Goal: Feedback & Contribution: Submit feedback/report problem

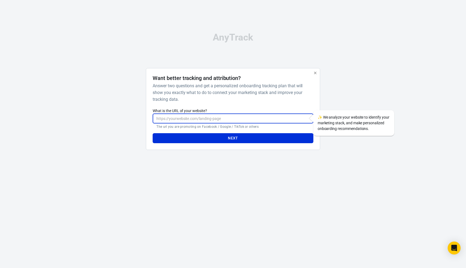
click at [245, 120] on input "What is the URL of your website?" at bounding box center [233, 118] width 161 height 10
click at [246, 119] on input "What is the URL of your website?" at bounding box center [233, 118] width 161 height 10
click at [244, 104] on div "Want better tracking and attribution? Answer two questions and get a personaliz…" at bounding box center [233, 109] width 161 height 68
click at [228, 118] on input "What is the URL of your website?" at bounding box center [233, 118] width 161 height 10
type input "https://www.m3ta-stacking.com/masterclass-7"
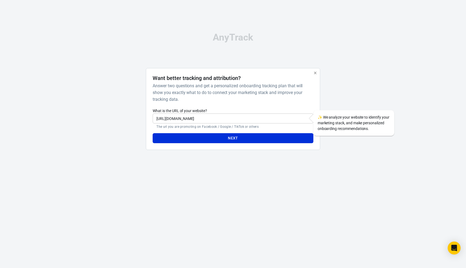
click at [342, 93] on div at bounding box center [346, 111] width 43 height 86
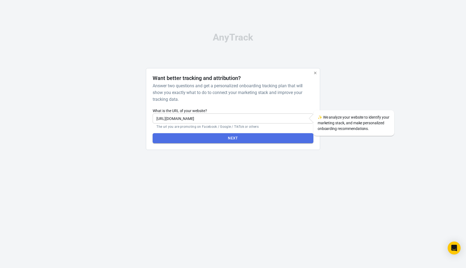
click at [234, 141] on button "Next" at bounding box center [233, 138] width 161 height 10
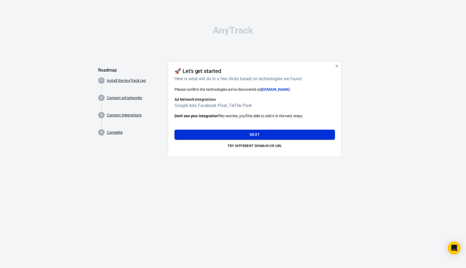
click at [258, 131] on button "Next" at bounding box center [255, 135] width 161 height 10
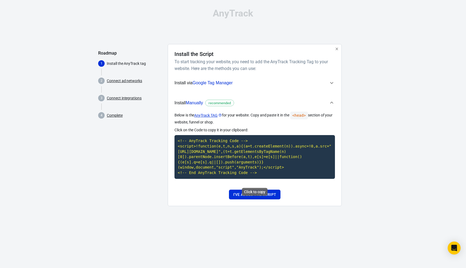
click at [227, 154] on code "<!-- AnyTrack Tracking Code --> <script>!function(e,t,n,s,a){(a=t.createElement…" at bounding box center [255, 156] width 161 height 43
click at [248, 199] on button "I've added the script" at bounding box center [255, 194] width 52 height 10
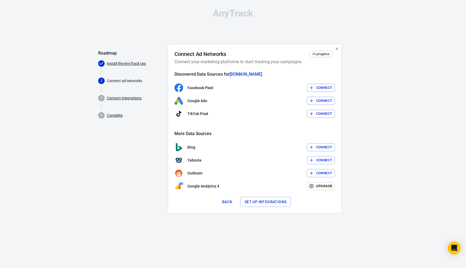
click at [324, 102] on button "Connect" at bounding box center [321, 101] width 28 height 8
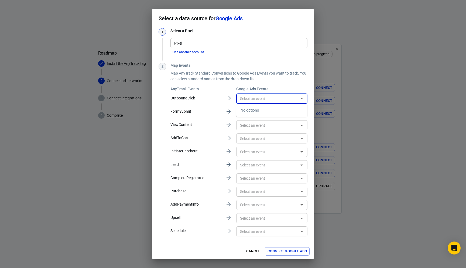
click at [258, 97] on input "text" at bounding box center [267, 98] width 59 height 7
click at [294, 97] on input "text" at bounding box center [267, 98] width 59 height 7
click at [285, 111] on input "text" at bounding box center [267, 111] width 59 height 7
click at [296, 252] on button "Connect Google Ads" at bounding box center [287, 251] width 45 height 8
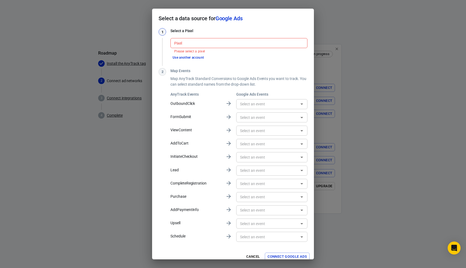
scroll to position [6, 0]
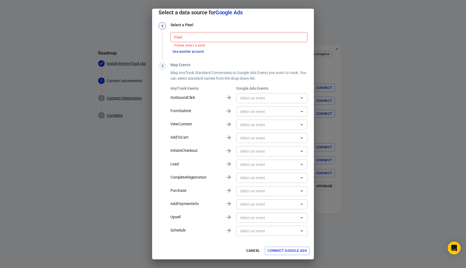
click at [282, 249] on button "Connect Google Ads" at bounding box center [287, 250] width 45 height 8
click at [199, 40] on input "Pixel" at bounding box center [238, 37] width 133 height 7
click at [199, 47] on li "2636640919 [AW-477013758]" at bounding box center [239, 48] width 137 height 9
type input "2636640919 [AW-477013758]"
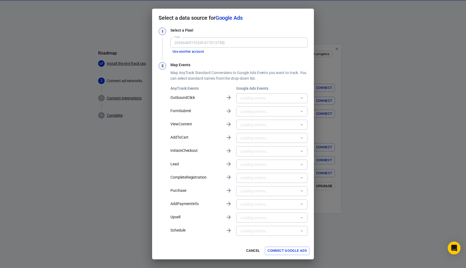
scroll to position [1, 0]
type input "Achat Masterclass (27€) [CmwWCOTQiOEaEP7NuuMB]"
click at [293, 190] on icon "Clear" at bounding box center [294, 190] width 5 height 5
click at [302, 191] on icon "Open" at bounding box center [302, 190] width 3 height 1
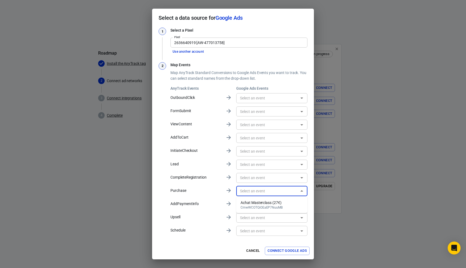
click at [272, 206] on div "CmwWCOTQiOEaEP7NuuMB" at bounding box center [262, 207] width 42 height 4
type input "Achat Masterclass (27€) [CmwWCOTQiOEaEP7NuuMB]"
click at [296, 191] on icon "Clear" at bounding box center [294, 190] width 5 height 5
click at [302, 191] on icon "Open" at bounding box center [302, 190] width 3 height 1
click at [276, 205] on div "CmwWCOTQiOEaEP7NuuMB" at bounding box center [262, 207] width 42 height 4
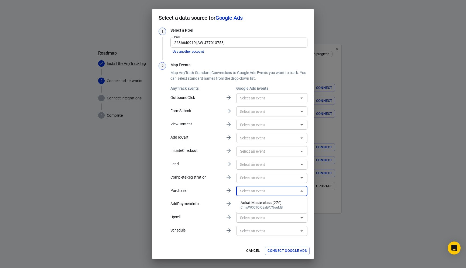
type input "Achat Masterclass (27€) [CmwWCOTQiOEaEP7NuuMB]"
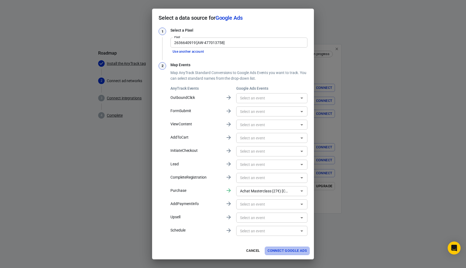
click at [277, 251] on button "Connect Google Ads" at bounding box center [287, 250] width 45 height 8
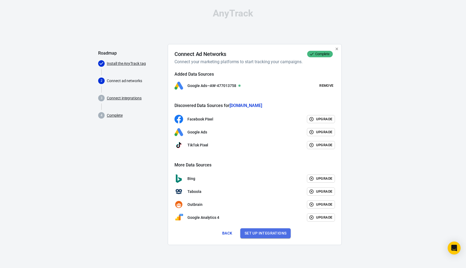
click at [260, 233] on button "Set up integrations" at bounding box center [265, 233] width 51 height 10
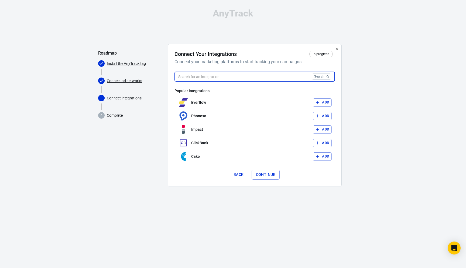
click at [213, 73] on input "text" at bounding box center [242, 76] width 135 height 10
click at [195, 72] on input "text" at bounding box center [242, 76] width 135 height 10
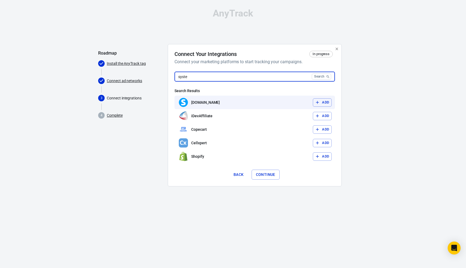
type input "syste"
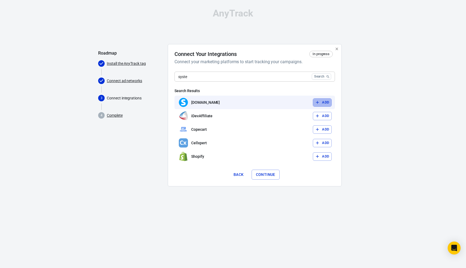
click at [321, 102] on button "Add" at bounding box center [322, 102] width 19 height 8
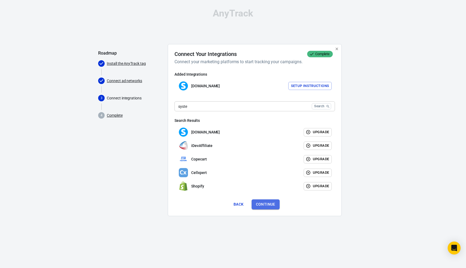
click at [267, 203] on button "Continue" at bounding box center [266, 204] width 28 height 10
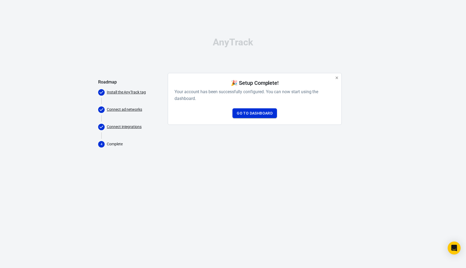
click at [267, 112] on link "Go to Dashboard" at bounding box center [255, 113] width 45 height 10
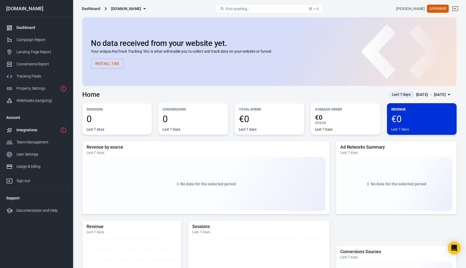
click at [31, 134] on link "Integrations" at bounding box center [36, 130] width 69 height 12
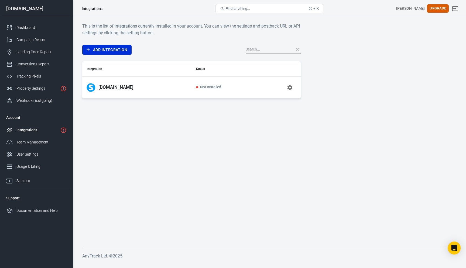
click at [288, 87] on icon "button" at bounding box center [289, 87] width 5 height 5
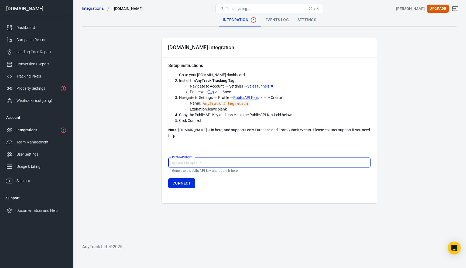
paste input "qa5riqxhjyj9o8j8sl99dxr39doh3iuxgix04gbx2s5an3p84j4v90xu8ynis9i2"
type input "qa5riqxhjyj9o8j8sl99dxr39doh3iuxgix04gbx2s5an3p84j4v90xu8ynis9i2"
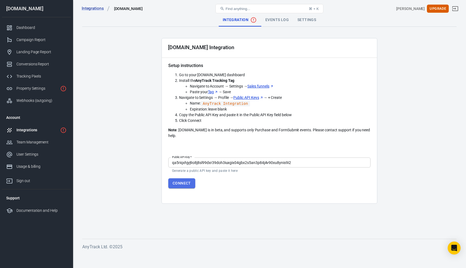
click at [181, 178] on button "Connect" at bounding box center [181, 183] width 27 height 10
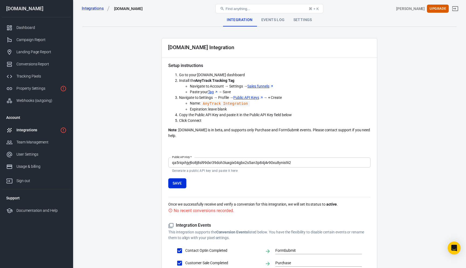
scroll to position [52, 0]
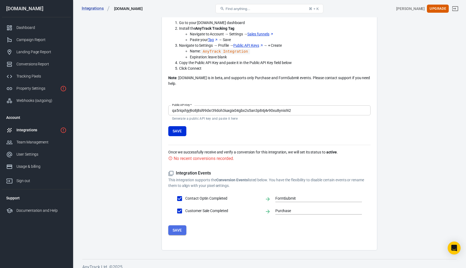
click at [180, 225] on button "Save" at bounding box center [177, 230] width 18 height 10
click at [287, 195] on input "FormSubmit" at bounding box center [314, 198] width 79 height 7
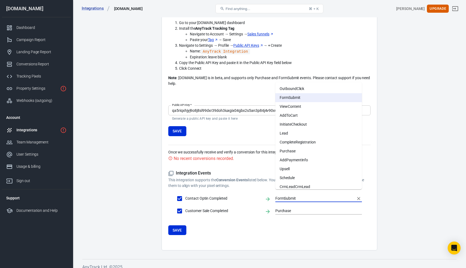
click at [291, 135] on li "Lead" at bounding box center [318, 133] width 87 height 9
type input "Lead"
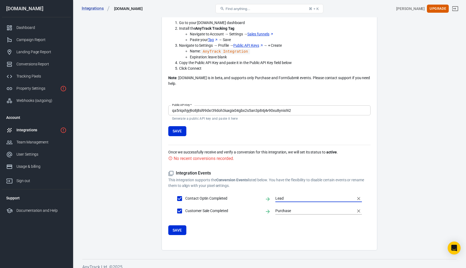
click at [286, 207] on input "Purchase" at bounding box center [314, 210] width 79 height 7
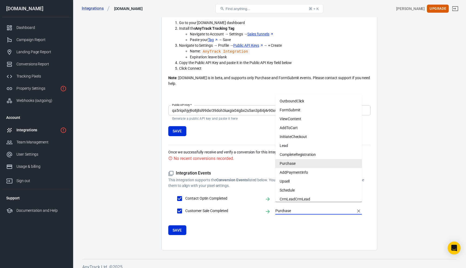
click at [290, 164] on li "Purchase" at bounding box center [318, 163] width 87 height 9
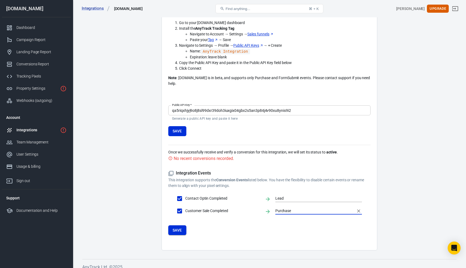
click at [172, 225] on button "Save" at bounding box center [177, 230] width 18 height 10
click at [179, 225] on button "Save" at bounding box center [177, 230] width 18 height 10
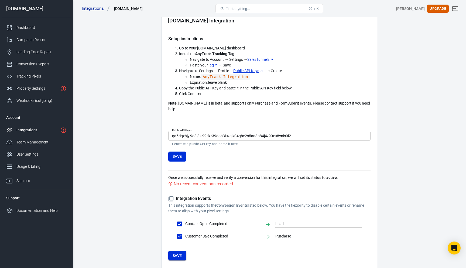
scroll to position [25, 0]
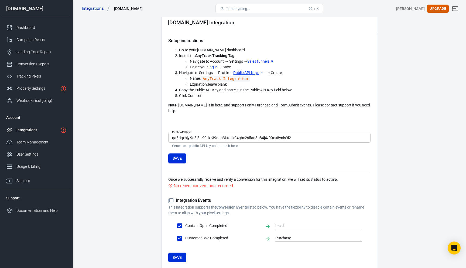
click at [178, 220] on input "Contact Optin Completed" at bounding box center [179, 225] width 11 height 11
checkbox input "false"
click at [178, 232] on input "Customer Sale Completed" at bounding box center [179, 237] width 11 height 11
checkbox input "false"
click at [182, 254] on button "Save" at bounding box center [177, 257] width 18 height 10
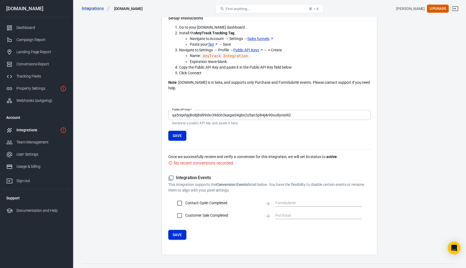
scroll to position [52, 0]
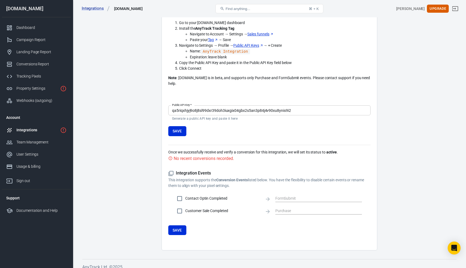
click at [181, 193] on input "Contact Optin Completed" at bounding box center [179, 198] width 11 height 11
checkbox input "true"
type input "Lead"
click at [181, 206] on input "Customer Sale Completed" at bounding box center [179, 210] width 11 height 11
checkbox input "true"
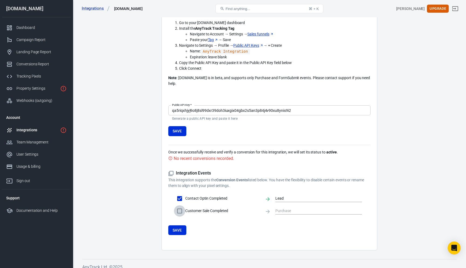
type input "Purchase"
click at [171, 225] on button "Save" at bounding box center [177, 230] width 18 height 10
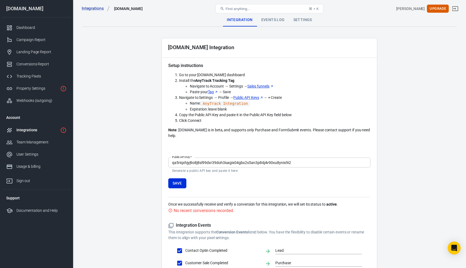
click at [273, 19] on div "Events Log" at bounding box center [273, 19] width 32 height 13
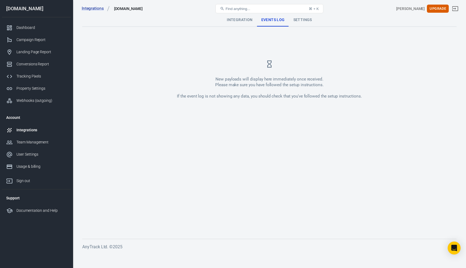
click at [235, 21] on div "Integration" at bounding box center [240, 19] width 34 height 13
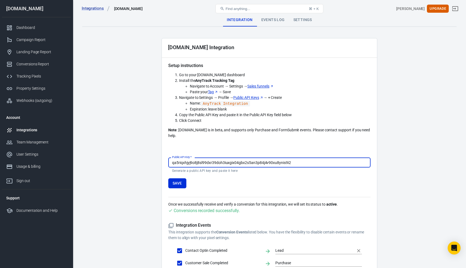
scroll to position [30, 0]
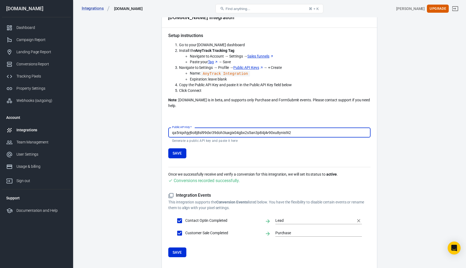
click at [299, 217] on input "Lead" at bounding box center [314, 220] width 79 height 7
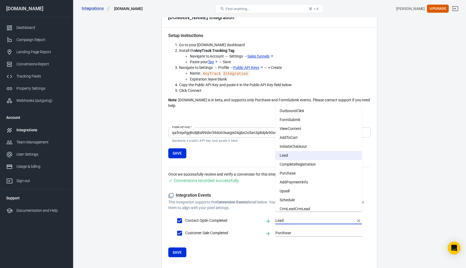
click at [304, 121] on li "FormSubmit" at bounding box center [318, 119] width 87 height 9
type input "FormSubmit"
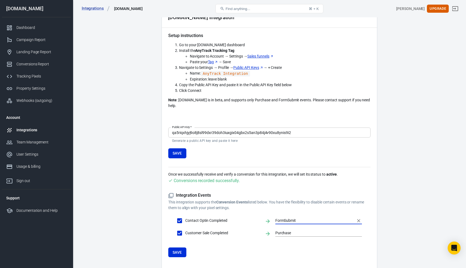
click at [167, 242] on div "Systeme.io Integration Setup instructions Go to your Systeme.io dashboard Insta…" at bounding box center [270, 140] width 216 height 264
click at [176, 247] on button "Save" at bounding box center [177, 252] width 18 height 10
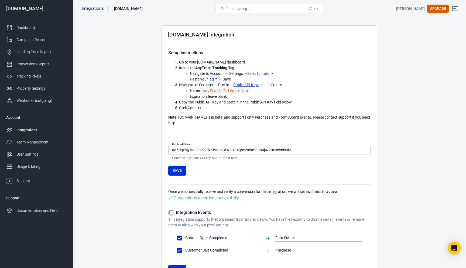
scroll to position [0, 0]
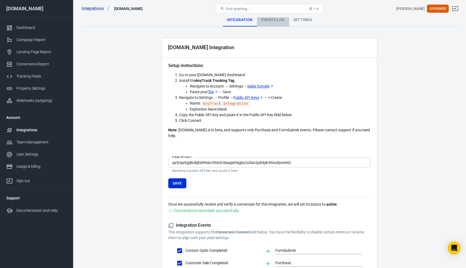
click at [265, 23] on div "Events Log" at bounding box center [273, 19] width 32 height 13
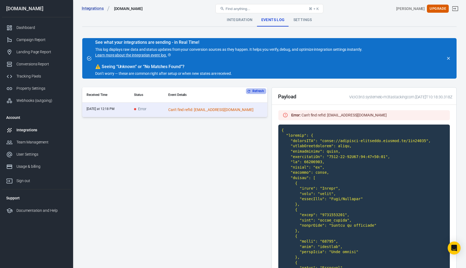
click at [259, 91] on button "Refresh" at bounding box center [256, 91] width 20 height 6
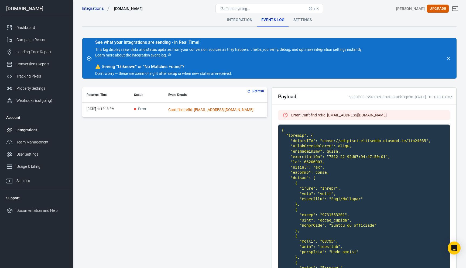
click at [259, 91] on button "Refresh" at bounding box center [256, 91] width 20 height 6
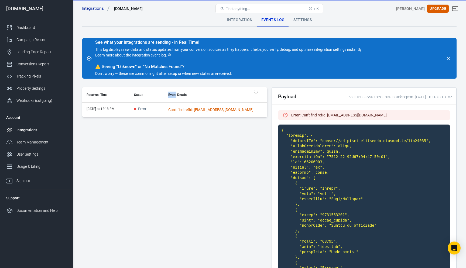
click at [259, 91] on th "Event Details" at bounding box center [215, 94] width 103 height 15
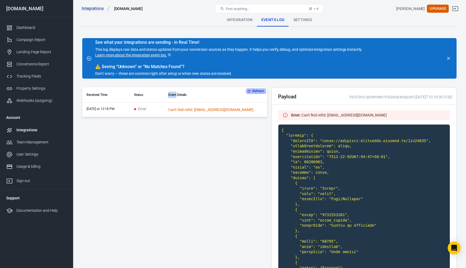
click at [259, 91] on button "Refresh" at bounding box center [256, 91] width 20 height 6
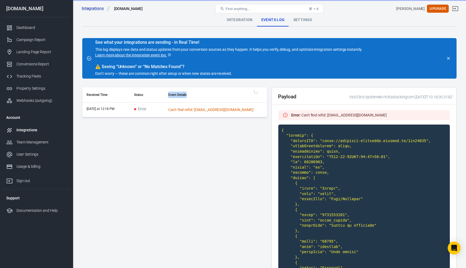
click at [259, 91] on th "Event Details" at bounding box center [215, 94] width 103 height 15
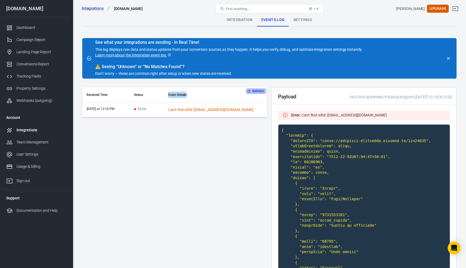
click at [259, 91] on button "Refresh" at bounding box center [256, 91] width 20 height 6
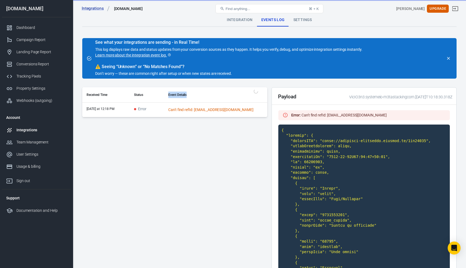
click at [259, 91] on div "Refresh Received Time Status Event Details today at 12:18 PM Error Can't find r…" at bounding box center [174, 102] width 185 height 30
click at [259, 91] on button "Refresh" at bounding box center [256, 91] width 20 height 6
click at [259, 91] on th "Event Details" at bounding box center [215, 94] width 103 height 15
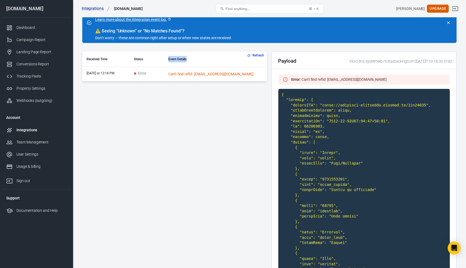
scroll to position [6, 0]
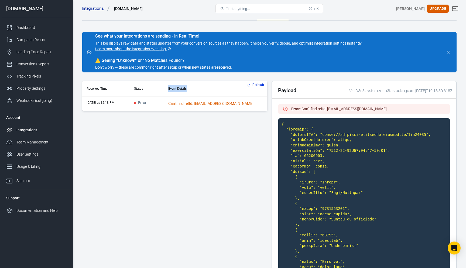
click at [250, 82] on th "Event Details" at bounding box center [215, 88] width 103 height 15
click at [253, 84] on button "Refresh" at bounding box center [256, 85] width 20 height 6
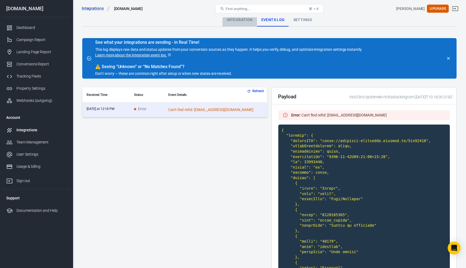
click at [233, 19] on div "Integration" at bounding box center [240, 19] width 34 height 13
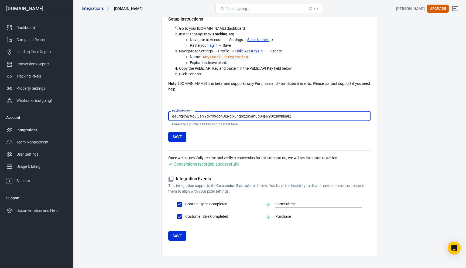
scroll to position [49, 0]
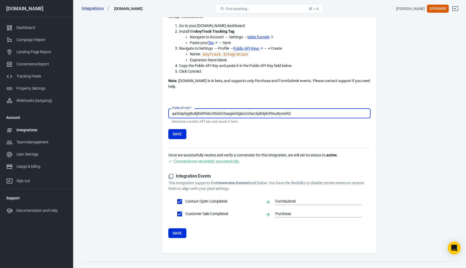
click at [199, 158] on div "Conversions recorded successfully." at bounding box center [207, 161] width 66 height 7
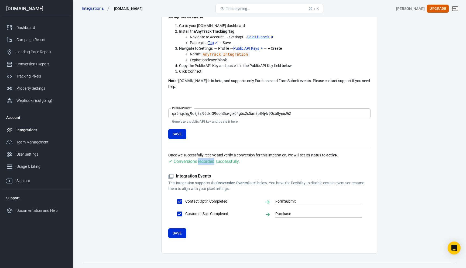
click at [199, 158] on div "Conversions recorded successfully." at bounding box center [207, 161] width 66 height 7
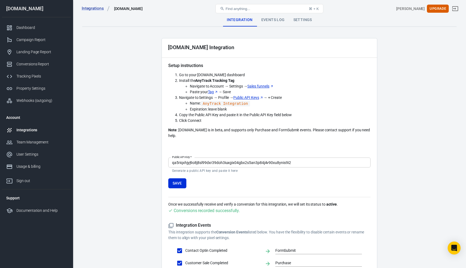
click at [269, 20] on div "Events Log" at bounding box center [273, 19] width 32 height 13
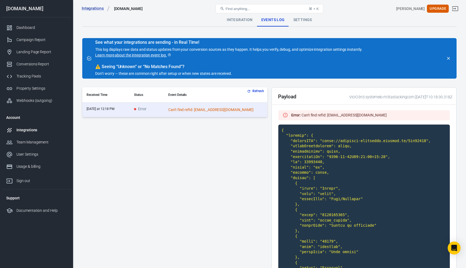
click at [251, 88] on th "Event Details" at bounding box center [215, 94] width 103 height 15
click at [251, 90] on button "Refresh" at bounding box center [256, 91] width 20 height 6
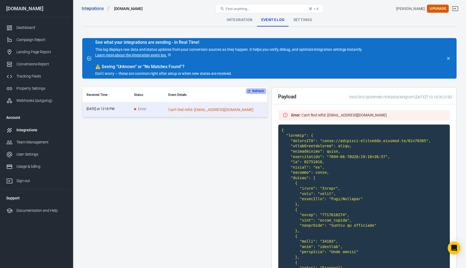
click at [250, 93] on button "Refresh" at bounding box center [256, 91] width 20 height 6
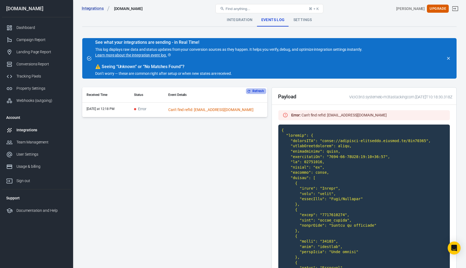
click at [250, 93] on button "Refresh" at bounding box center [256, 91] width 20 height 6
click at [145, 108] on span "Error" at bounding box center [140, 109] width 12 height 5
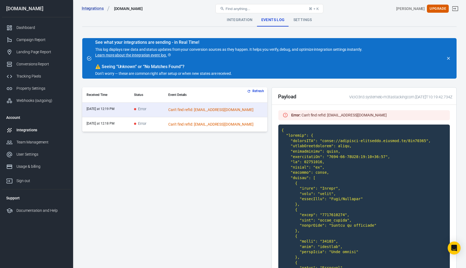
click at [161, 118] on td "Error" at bounding box center [147, 124] width 34 height 15
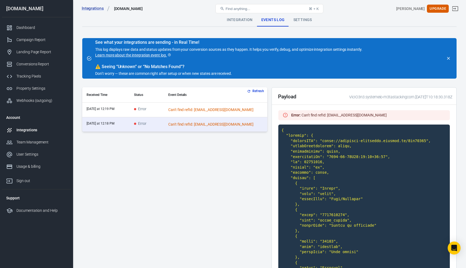
click at [164, 111] on td "Error" at bounding box center [147, 110] width 34 height 15
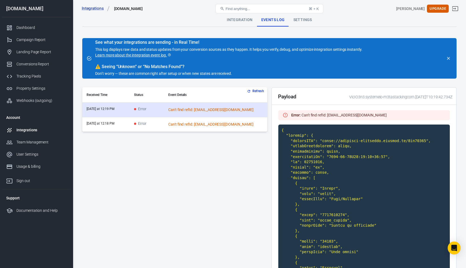
click at [164, 117] on td "Error" at bounding box center [147, 110] width 34 height 15
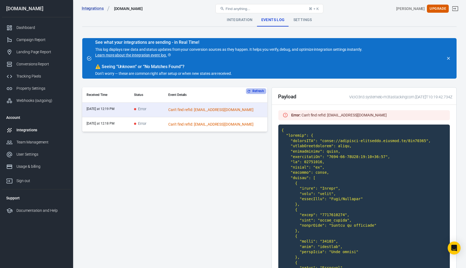
click at [256, 89] on button "Refresh" at bounding box center [256, 91] width 20 height 6
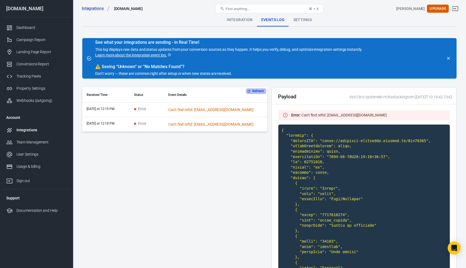
click at [256, 89] on button "Refresh" at bounding box center [256, 91] width 20 height 6
click at [251, 90] on button "Refresh" at bounding box center [256, 91] width 20 height 6
click at [251, 90] on th "Event Details" at bounding box center [215, 94] width 103 height 15
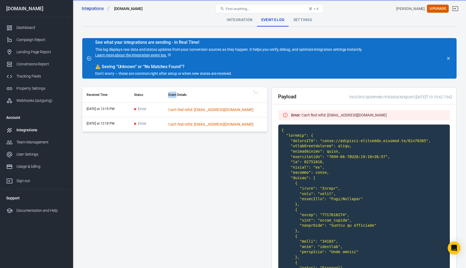
click at [251, 90] on button "Refresh" at bounding box center [256, 91] width 20 height 6
click at [251, 90] on th "Event Details" at bounding box center [215, 94] width 103 height 15
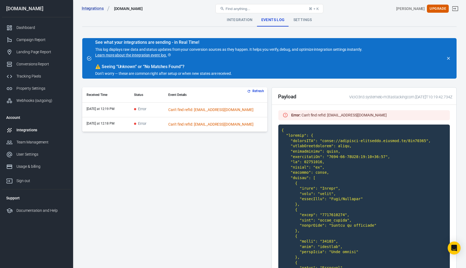
click at [247, 16] on div "Integrations Systeme.io Find anything... ⌘ + K Valentin Chambraud Upgrade" at bounding box center [269, 8] width 393 height 17
click at [245, 19] on div "Integration" at bounding box center [240, 19] width 34 height 13
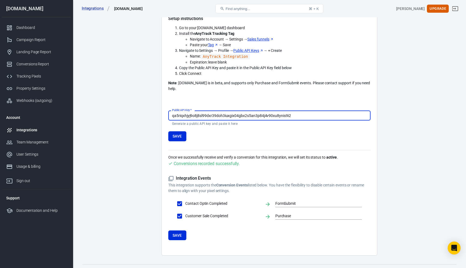
scroll to position [49, 0]
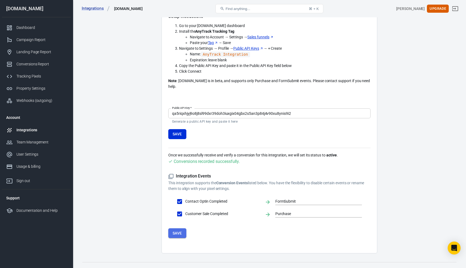
click at [183, 228] on button "Save" at bounding box center [177, 233] width 18 height 10
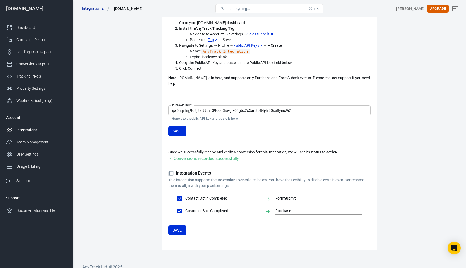
scroll to position [0, 0]
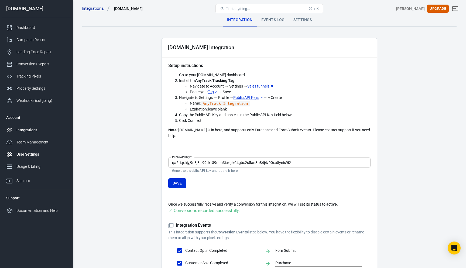
click at [36, 154] on div "User Settings" at bounding box center [41, 154] width 50 height 6
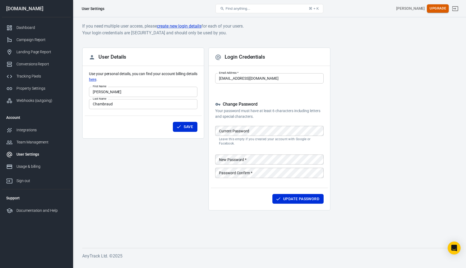
click at [437, 8] on button "Upgrade" at bounding box center [438, 8] width 22 height 8
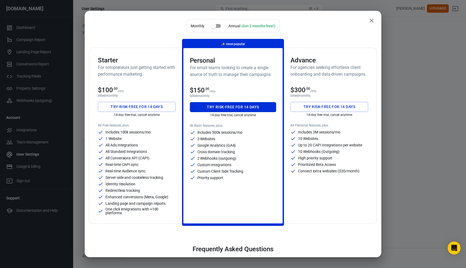
click at [216, 25] on input "checkbox" at bounding box center [213, 26] width 31 height 10
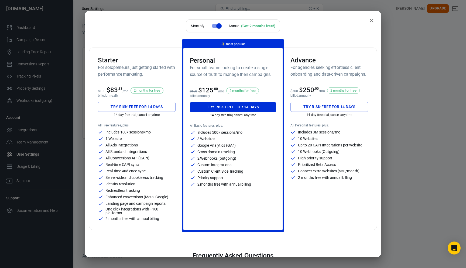
click at [216, 25] on input "checkbox" at bounding box center [219, 26] width 31 height 10
checkbox input "false"
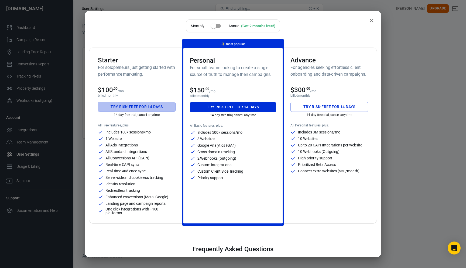
click at [139, 108] on button "Try risk-free for 14 days" at bounding box center [137, 107] width 78 height 10
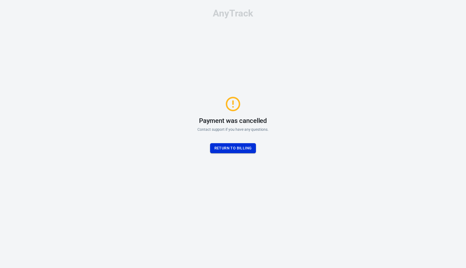
click at [227, 148] on button "Return to billing" at bounding box center [233, 148] width 46 height 10
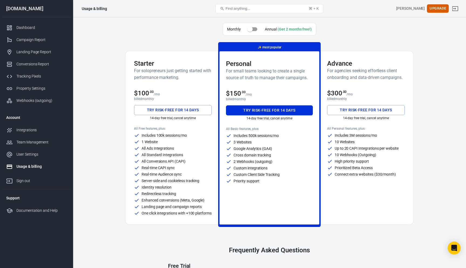
click at [150, 143] on p "1 Website" at bounding box center [150, 142] width 16 height 4
click at [146, 141] on p "1 Website" at bounding box center [150, 142] width 16 height 4
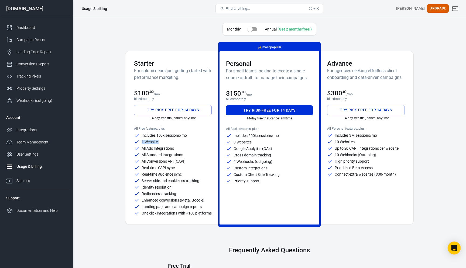
click at [146, 141] on p "1 Website" at bounding box center [150, 142] width 16 height 4
click at [172, 153] on p "All Standard Integrations" at bounding box center [163, 155] width 42 height 4
click at [246, 142] on p "3 Websites" at bounding box center [243, 142] width 18 height 4
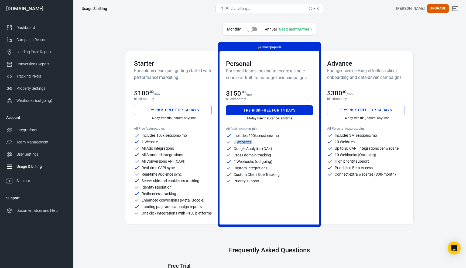
click at [246, 142] on p "3 Websites" at bounding box center [243, 142] width 18 height 4
click at [262, 147] on p "Google Analytics (GA4)" at bounding box center [253, 149] width 39 height 4
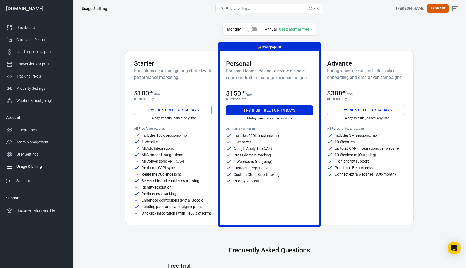
click at [272, 161] on p "2 Webhooks (outgoing)" at bounding box center [253, 161] width 39 height 4
drag, startPoint x: 277, startPoint y: 148, endPoint x: 231, endPoint y: 148, distance: 45.3
click at [231, 148] on div "Google Analytics (GA4)" at bounding box center [269, 148] width 87 height 5
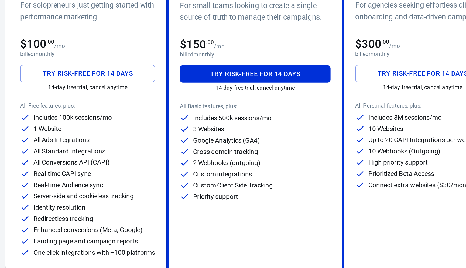
click at [256, 155] on p "Cross domain tracking" at bounding box center [253, 155] width 38 height 4
click at [256, 148] on p "Google Analytics (GA4)" at bounding box center [253, 149] width 39 height 4
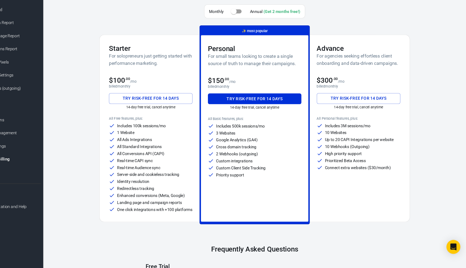
click at [179, 173] on p "Real-time Audience sync" at bounding box center [162, 174] width 40 height 4
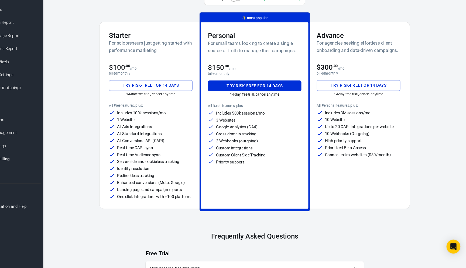
scroll to position [13, 0]
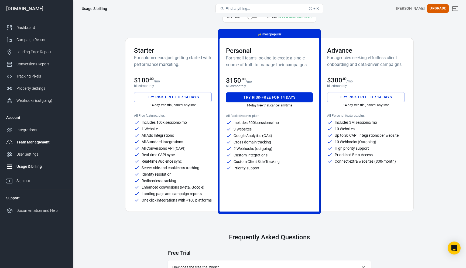
click at [46, 144] on div "Team Management" at bounding box center [41, 142] width 50 height 6
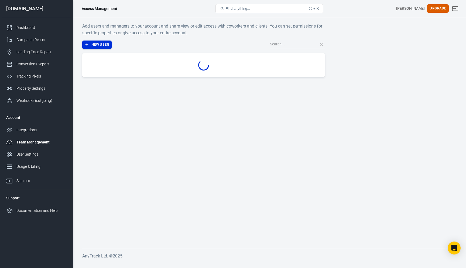
click at [91, 45] on button "New User" at bounding box center [96, 44] width 29 height 8
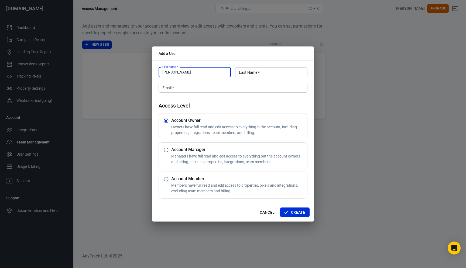
type input "Clément"
click at [266, 73] on input "Last Name   *" at bounding box center [271, 72] width 72 height 10
type input "Longin"
click at [211, 88] on input "Email   *" at bounding box center [233, 88] width 149 height 10
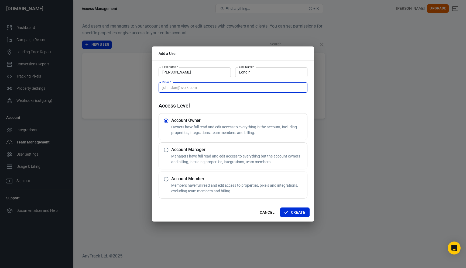
click at [210, 88] on input "Email   *" at bounding box center [233, 88] width 149 height 10
click at [167, 87] on input "Email   *" at bounding box center [233, 88] width 149 height 10
click at [179, 86] on input "hello@clémentlongin." at bounding box center [233, 88] width 149 height 10
click at [203, 88] on input "hello@clementlongin." at bounding box center [233, 88] width 149 height 10
type input "hello@clementlongin.fr"
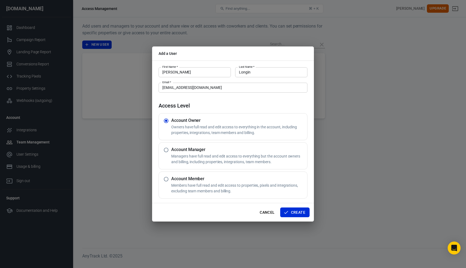
click at [242, 106] on h4 "Access Level" at bounding box center [233, 105] width 149 height 6
drag, startPoint x: 289, startPoint y: 212, endPoint x: 218, endPoint y: 200, distance: 72.5
click at [218, 200] on div "Add a User First Name   * Clément First Name   * Last Name   * Longin Last Name…" at bounding box center [233, 133] width 162 height 175
click at [202, 153] on div "Account Manager Managers have full read and edit access to everything but the a…" at bounding box center [238, 156] width 134 height 18
radio input "false"
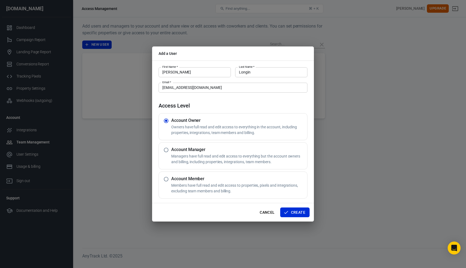
radio input "true"
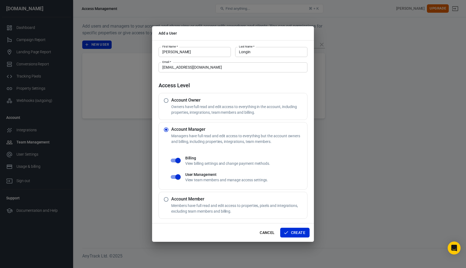
click at [212, 95] on div "Account Owner Owners have full read and edit access to everything in the accoun…" at bounding box center [233, 106] width 149 height 27
radio input "true"
radio input "false"
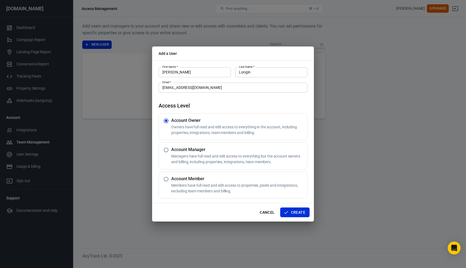
click at [229, 151] on h5 "Account Manager" at bounding box center [238, 149] width 134 height 5
radio input "false"
radio input "true"
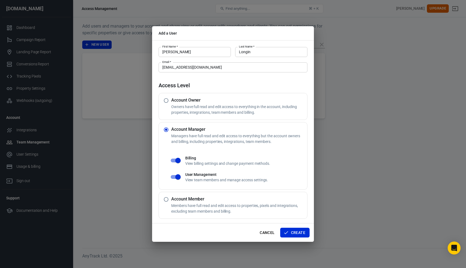
click at [251, 110] on p "Owners have full read and edit access to everything in the account, including p…" at bounding box center [238, 109] width 134 height 11
radio input "true"
radio input "false"
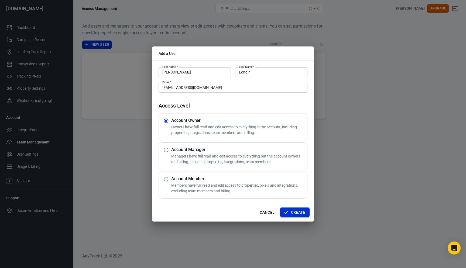
click at [289, 209] on button "Create" at bounding box center [294, 212] width 29 height 10
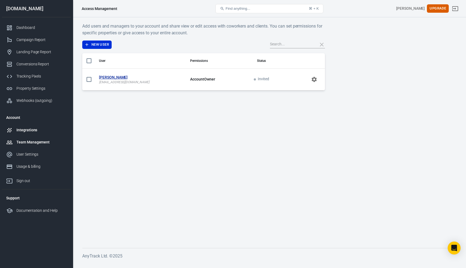
click at [32, 131] on div "Integrations" at bounding box center [41, 130] width 50 height 6
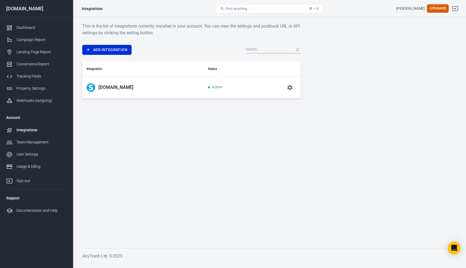
click at [288, 89] on icon "button" at bounding box center [290, 87] width 6 height 6
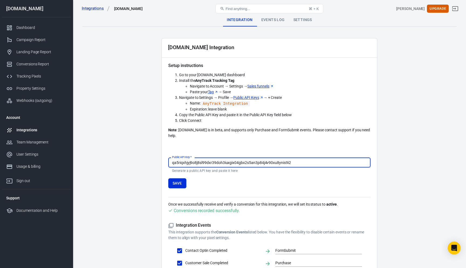
click at [264, 22] on div "Events Log" at bounding box center [273, 19] width 32 height 13
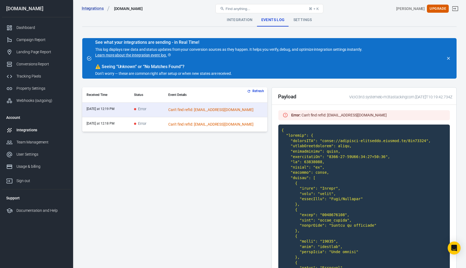
click at [259, 91] on button "Refresh" at bounding box center [256, 91] width 20 height 6
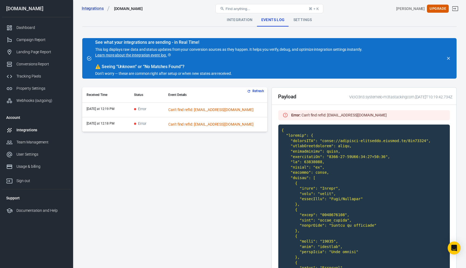
click at [259, 91] on button "Refresh" at bounding box center [256, 91] width 20 height 6
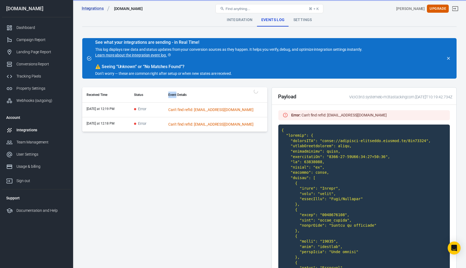
click at [259, 91] on div "Refresh Received Time Status Event Details today at 12:19 PM Error Can't find r…" at bounding box center [174, 109] width 185 height 45
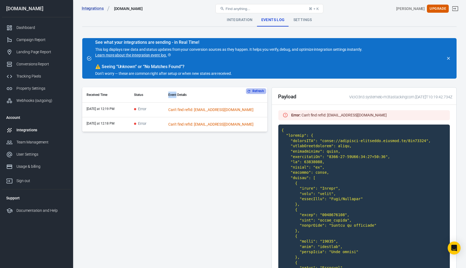
click at [259, 91] on button "Refresh" at bounding box center [256, 91] width 20 height 6
click at [159, 56] on link "Learn more about the integration event log." at bounding box center [133, 55] width 76 height 6
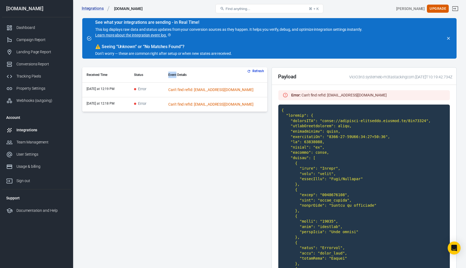
scroll to position [22, 0]
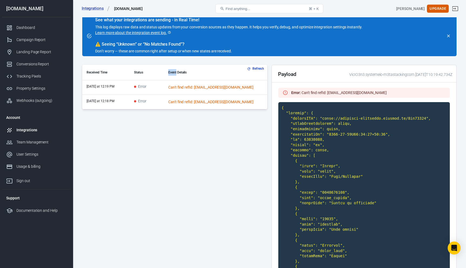
click at [254, 68] on button "Refresh" at bounding box center [256, 69] width 20 height 6
click at [255, 70] on button "Refresh" at bounding box center [256, 69] width 20 height 6
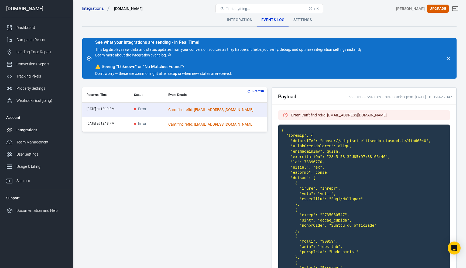
click at [308, 21] on div "Settings" at bounding box center [302, 19] width 27 height 13
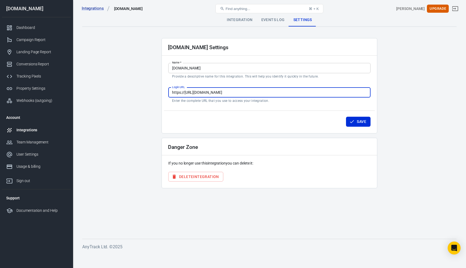
click at [203, 92] on input "https://[URL][DOMAIN_NAME]" at bounding box center [269, 92] width 202 height 10
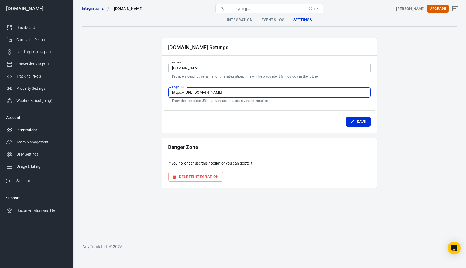
click at [203, 92] on input "https://[URL][DOMAIN_NAME]" at bounding box center [269, 92] width 202 height 10
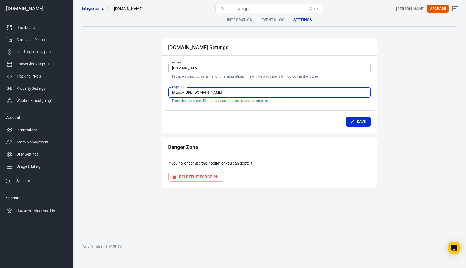
click at [203, 92] on input "https://[URL][DOMAIN_NAME]" at bounding box center [269, 92] width 202 height 10
click at [236, 98] on div "Login URL https://[URL][DOMAIN_NAME] Login URL Enter the complete URL that you …" at bounding box center [269, 94] width 202 height 15
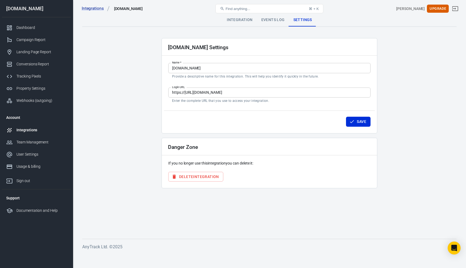
drag, startPoint x: 248, startPoint y: 97, endPoint x: 169, endPoint y: 88, distance: 79.6
click at [169, 88] on div "Login URL https://[URL][DOMAIN_NAME] Login URL Enter the complete URL that you …" at bounding box center [269, 94] width 202 height 15
click at [187, 90] on input "https://[URL][DOMAIN_NAME]" at bounding box center [269, 92] width 202 height 10
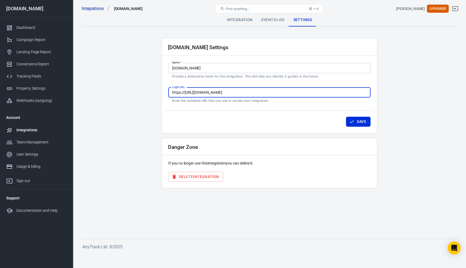
click at [187, 90] on input "https://[URL][DOMAIN_NAME]" at bounding box center [269, 92] width 202 height 10
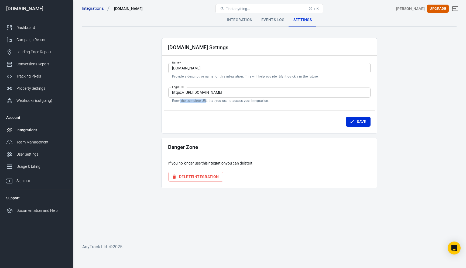
drag, startPoint x: 180, startPoint y: 101, endPoint x: 207, endPoint y: 101, distance: 26.4
click at [207, 101] on p "Enter the complete URL that you use to access your integration." at bounding box center [269, 100] width 195 height 4
drag, startPoint x: 217, startPoint y: 102, endPoint x: 250, endPoint y: 102, distance: 32.9
click at [250, 102] on p "Enter the complete URL that you use to access your integration." at bounding box center [269, 100] width 195 height 4
click at [258, 102] on p "Enter the complete URL that you use to access your integration." at bounding box center [269, 100] width 195 height 4
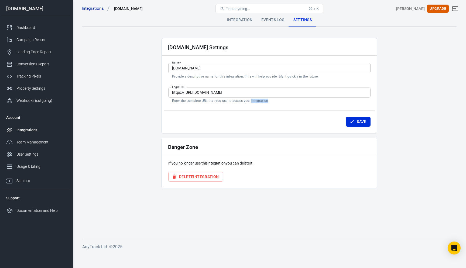
click at [258, 102] on p "Enter the complete URL that you use to access your integration." at bounding box center [269, 100] width 195 height 4
click at [222, 93] on input "https://[URL][DOMAIN_NAME]" at bounding box center [269, 92] width 202 height 10
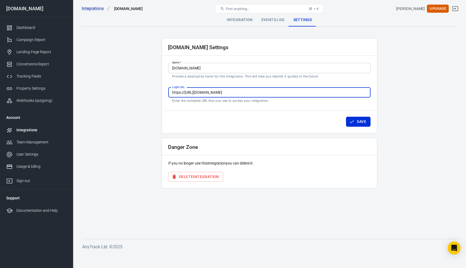
click at [222, 93] on input "https://[URL][DOMAIN_NAME]" at bounding box center [269, 92] width 202 height 10
paste input "[DOMAIN_NAME][URL]"
type input "[URL][DOMAIN_NAME]"
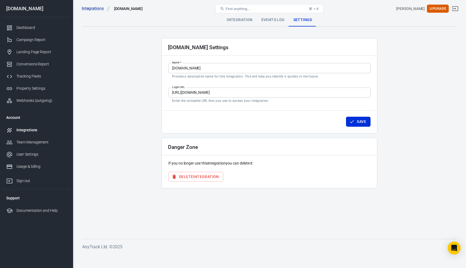
click at [276, 132] on div "[DOMAIN_NAME] Settings Name   * [DOMAIN_NAME] Name   * Provide a descriptive na…" at bounding box center [270, 85] width 216 height 95
drag, startPoint x: 352, startPoint y: 124, endPoint x: 345, endPoint y: 127, distance: 7.4
click at [345, 127] on div "Save" at bounding box center [269, 120] width 211 height 21
click at [349, 123] on button "Save" at bounding box center [358, 122] width 25 height 10
click at [277, 17] on div "Integrations [DOMAIN_NAME] Find anything... ⌘ + K [PERSON_NAME] Upgrade" at bounding box center [269, 8] width 393 height 17
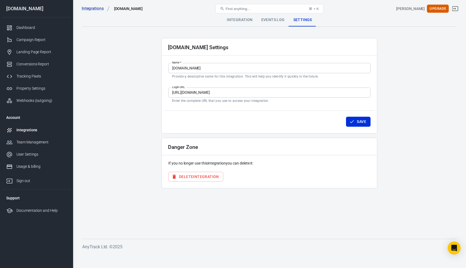
click at [274, 19] on div "Events Log" at bounding box center [273, 19] width 32 height 13
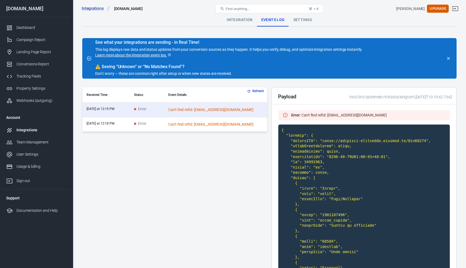
click at [253, 91] on button "Refresh" at bounding box center [256, 91] width 20 height 6
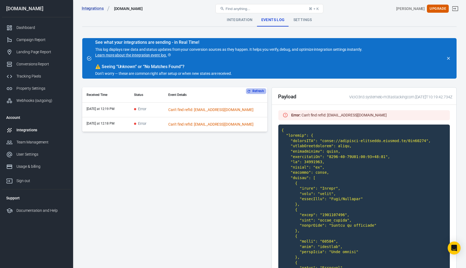
click at [253, 91] on button "Refresh" at bounding box center [256, 91] width 20 height 6
click at [253, 91] on th "Event Details" at bounding box center [215, 94] width 103 height 15
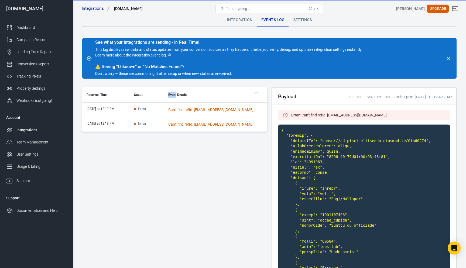
click at [253, 91] on button "Refresh" at bounding box center [256, 91] width 20 height 6
click at [253, 91] on th "Event Details" at bounding box center [215, 94] width 103 height 15
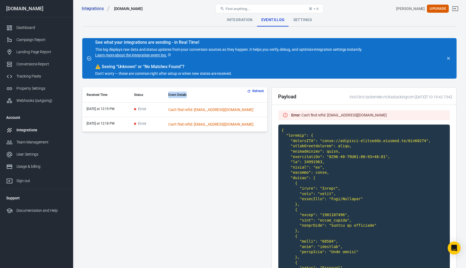
click at [244, 20] on div "Integration" at bounding box center [240, 19] width 34 height 13
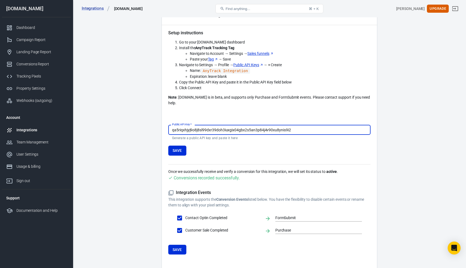
scroll to position [36, 0]
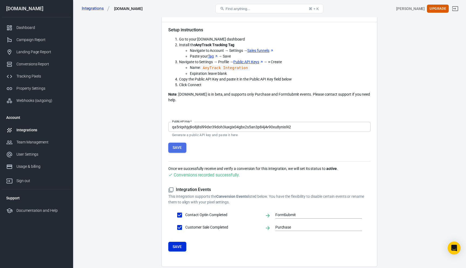
click at [184, 142] on button "Save" at bounding box center [177, 147] width 18 height 10
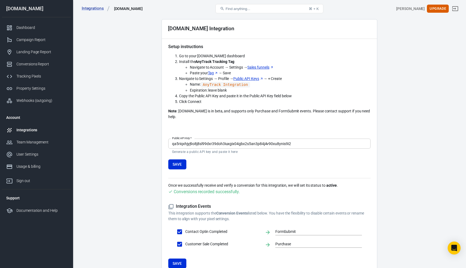
scroll to position [0, 0]
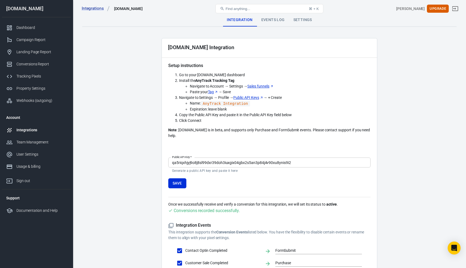
click at [275, 19] on div "Events Log" at bounding box center [273, 19] width 32 height 13
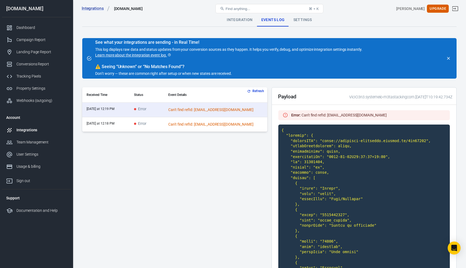
click at [304, 17] on div "Integrations [DOMAIN_NAME] Find anything... ⌘ + K [PERSON_NAME] Upgrade" at bounding box center [269, 8] width 393 height 17
click at [304, 21] on div "Settings" at bounding box center [302, 19] width 27 height 13
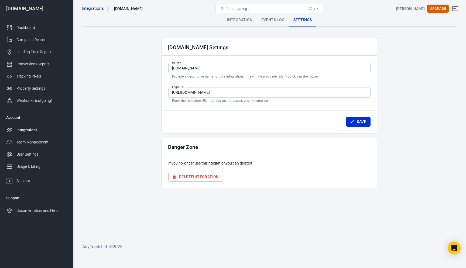
click at [268, 20] on div "Events Log" at bounding box center [273, 19] width 32 height 13
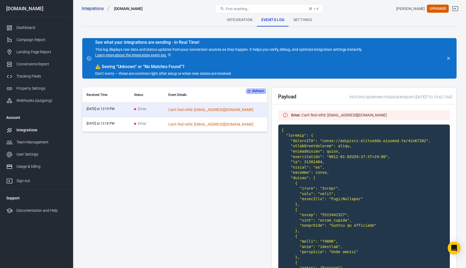
click at [256, 91] on button "Refresh" at bounding box center [256, 91] width 20 height 6
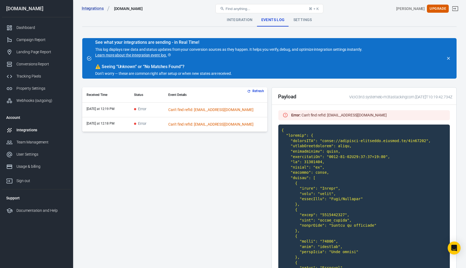
click at [256, 91] on button "Refresh" at bounding box center [256, 91] width 20 height 6
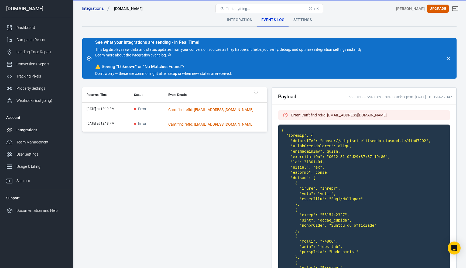
click at [256, 91] on div "Refresh Received Time Status Event Details today at 12:19 PM Error Can't find r…" at bounding box center [174, 109] width 185 height 45
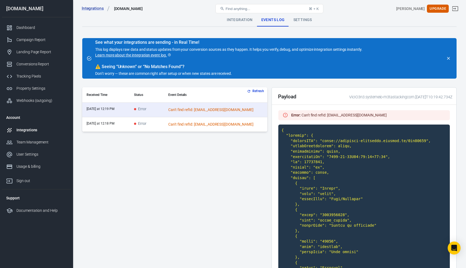
click at [301, 19] on div "Settings" at bounding box center [302, 19] width 27 height 13
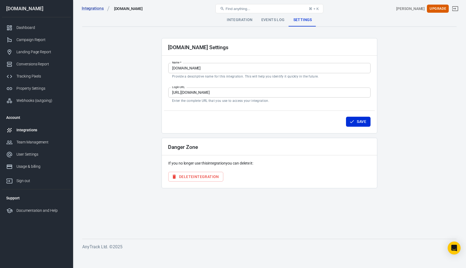
click at [269, 20] on div "Events Log" at bounding box center [273, 19] width 32 height 13
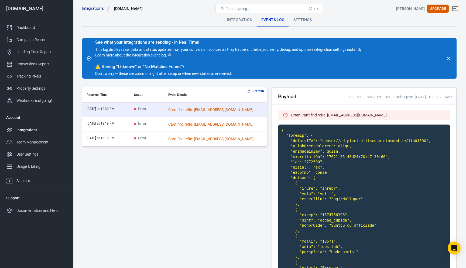
click at [295, 15] on div "Find anything... ⌘ + K" at bounding box center [269, 8] width 125 height 13
click at [300, 19] on div "Settings" at bounding box center [302, 19] width 27 height 13
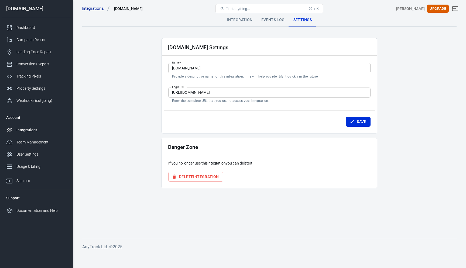
click at [208, 93] on input "[URL][DOMAIN_NAME]" at bounding box center [269, 92] width 202 height 10
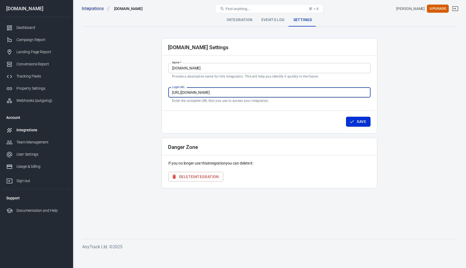
click at [208, 93] on input "[URL][DOMAIN_NAME]" at bounding box center [269, 92] width 202 height 10
paste input "valentin-chambraud.systeme.io"
type input "https://valentin-chambraud.systeme.io/auth/login"
click at [237, 94] on input "https://valentin-chambraud.systeme.io/auth/login" at bounding box center [269, 92] width 202 height 10
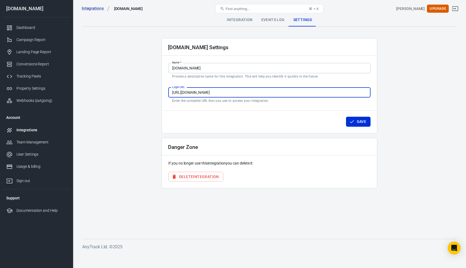
click at [237, 94] on input "https://valentin-chambraud.systeme.io/auth/login" at bounding box center [269, 92] width 202 height 10
click at [349, 127] on div "Save" at bounding box center [269, 120] width 211 height 21
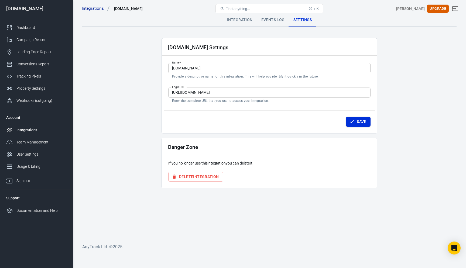
click at [352, 123] on icon "button" at bounding box center [351, 121] width 5 height 5
click at [245, 92] on input "https://valentin-chambraud.systeme.io/auth/login" at bounding box center [269, 92] width 202 height 10
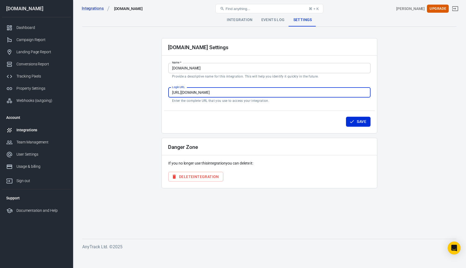
click at [245, 92] on input "https://valentin-chambraud.systeme.io/auth/login" at bounding box center [269, 92] width 202 height 10
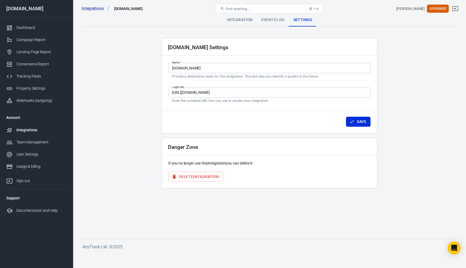
click at [283, 114] on div "Save" at bounding box center [269, 120] width 211 height 21
click at [249, 92] on input "https://valentin-chambraud.systeme.io/auth/login" at bounding box center [269, 92] width 202 height 10
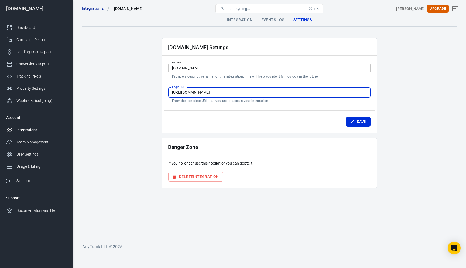
click at [249, 92] on input "https://valentin-chambraud.systeme.io/auth/login" at bounding box center [269, 92] width 202 height 10
click at [350, 119] on icon "button" at bounding box center [351, 121] width 5 height 5
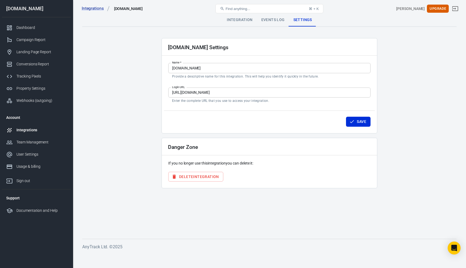
click at [271, 17] on div "Integrations Systeme.io Find anything... ⌘ + K Valentin Chambraud Upgrade" at bounding box center [269, 8] width 393 height 17
click at [271, 19] on div "Events Log" at bounding box center [273, 19] width 32 height 13
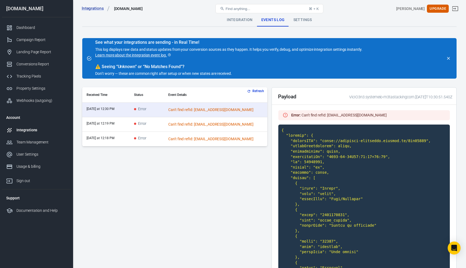
click at [265, 91] on button "Refresh" at bounding box center [256, 91] width 20 height 6
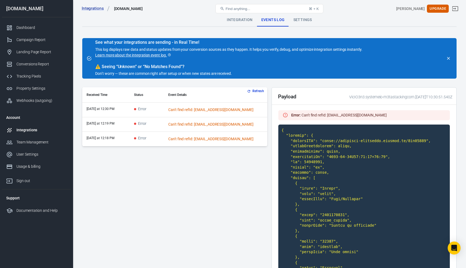
click at [265, 91] on button "Refresh" at bounding box center [256, 91] width 20 height 6
click at [265, 91] on div "Refresh Received Time Status Event Details today at 12:30 PM Error Can't find r…" at bounding box center [174, 116] width 185 height 59
click at [259, 91] on button "Refresh" at bounding box center [256, 91] width 20 height 6
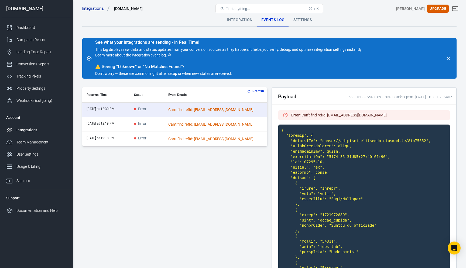
click at [261, 91] on button "Refresh" at bounding box center [256, 91] width 20 height 6
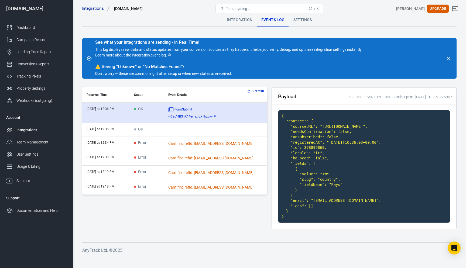
click at [143, 117] on td "OK" at bounding box center [147, 113] width 34 height 20
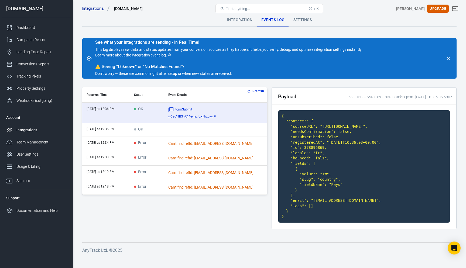
click at [299, 20] on div "Settings" at bounding box center [302, 19] width 27 height 13
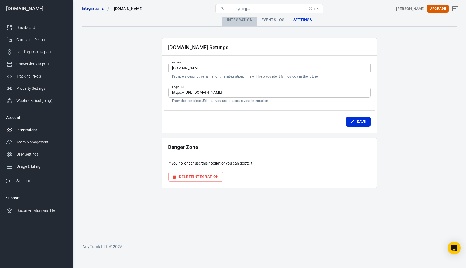
click at [239, 19] on div "Integration" at bounding box center [240, 19] width 34 height 13
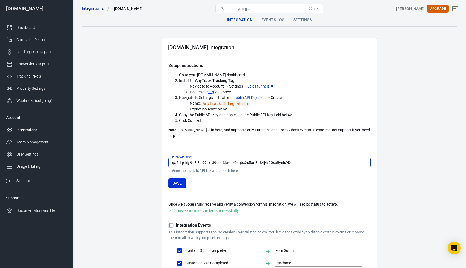
click at [270, 23] on div "Events Log" at bounding box center [273, 19] width 32 height 13
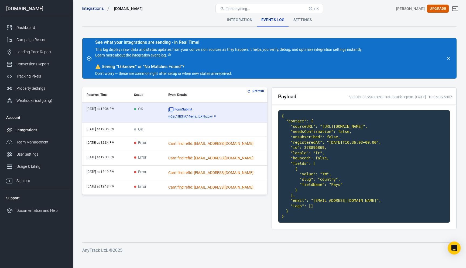
click at [250, 22] on div "Integration" at bounding box center [240, 19] width 34 height 13
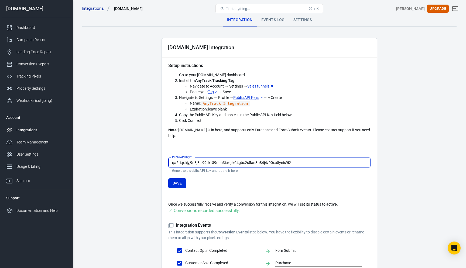
click at [272, 20] on div "Events Log" at bounding box center [273, 19] width 32 height 13
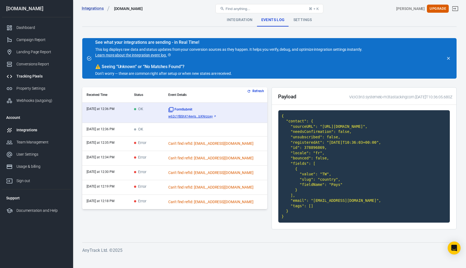
click at [40, 80] on link "Tracking Pixels" at bounding box center [36, 76] width 69 height 12
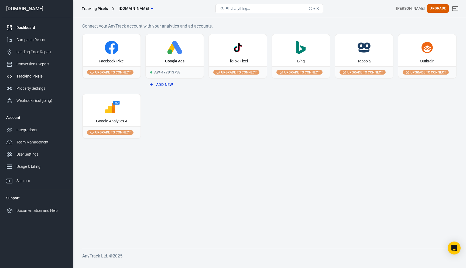
click at [31, 29] on div "Dashboard" at bounding box center [41, 28] width 50 height 6
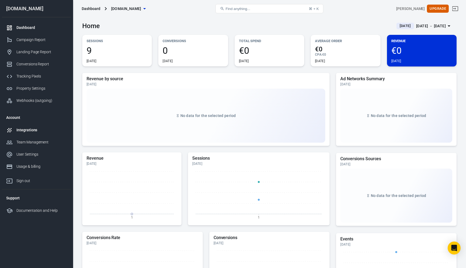
click at [34, 131] on div "Integrations" at bounding box center [41, 130] width 50 height 6
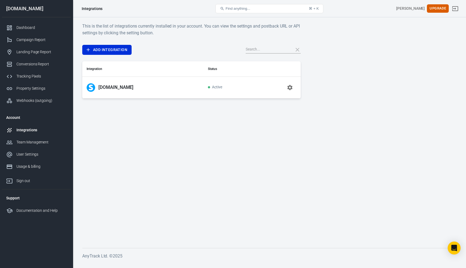
click at [105, 85] on p "[DOMAIN_NAME]" at bounding box center [115, 87] width 35 height 6
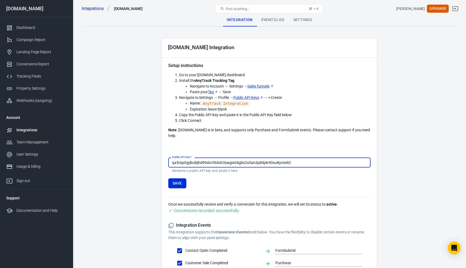
click at [261, 19] on div "Events Log" at bounding box center [273, 19] width 32 height 13
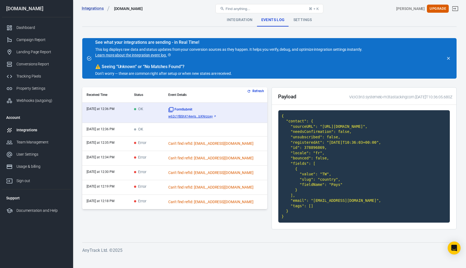
click at [258, 91] on button "Refresh" at bounding box center [256, 91] width 20 height 6
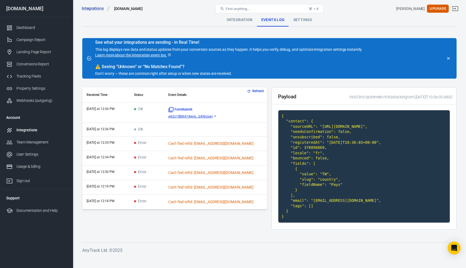
click at [258, 91] on button "Refresh" at bounding box center [256, 91] width 20 height 6
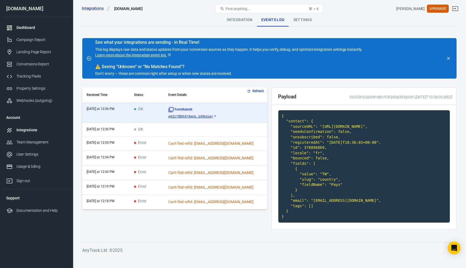
click at [15, 31] on div at bounding box center [11, 28] width 10 height 6
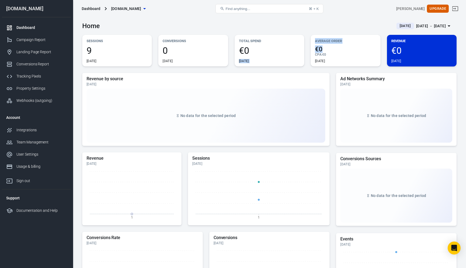
drag, startPoint x: 336, startPoint y: 47, endPoint x: 299, endPoint y: 47, distance: 37.0
click at [299, 47] on div "Sessions 9 Today Conversions 0 Today Total Spend €0 Today Average Order €0 CPA …" at bounding box center [269, 51] width 374 height 32
click at [329, 31] on main "Home Today Oct 1 － Oct 1, 2025 Sessions 9 Today Conversions 0 Today Total Spend…" at bounding box center [269, 181] width 374 height 328
click at [25, 31] on link "Dashboard" at bounding box center [36, 28] width 69 height 12
click at [31, 130] on div "Integrations" at bounding box center [41, 130] width 50 height 6
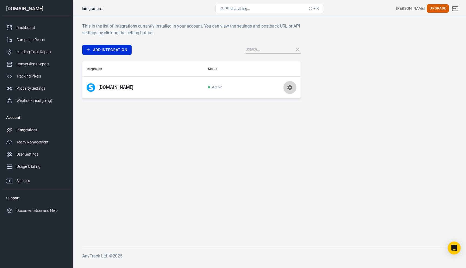
click at [293, 88] on icon "button" at bounding box center [290, 87] width 6 height 6
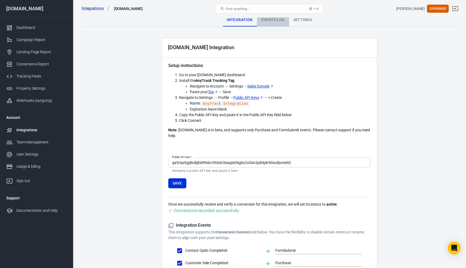
click at [278, 21] on div "Events Log" at bounding box center [273, 19] width 32 height 13
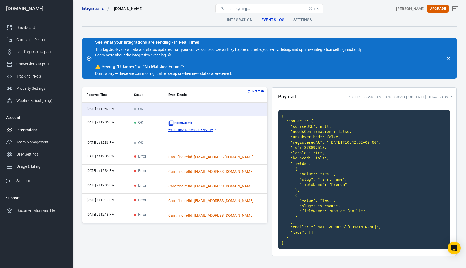
click at [256, 93] on button "Refresh" at bounding box center [256, 91] width 20 height 6
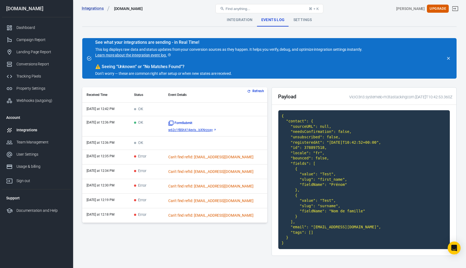
click at [256, 93] on button "Refresh" at bounding box center [256, 91] width 20 height 6
click at [254, 92] on button "Refresh" at bounding box center [256, 91] width 20 height 6
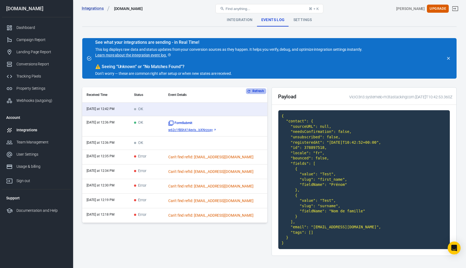
click at [256, 90] on button "Refresh" at bounding box center [256, 91] width 20 height 6
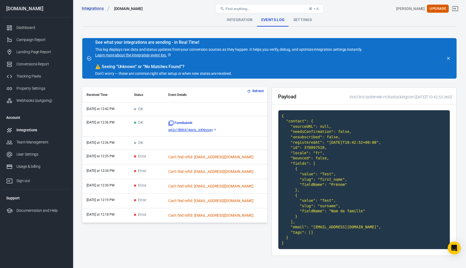
click at [256, 90] on button "Refresh" at bounding box center [256, 91] width 20 height 6
click at [243, 15] on div "Find anything... ⌘ + K" at bounding box center [269, 8] width 125 height 13
click at [243, 18] on div "Integration" at bounding box center [240, 19] width 34 height 13
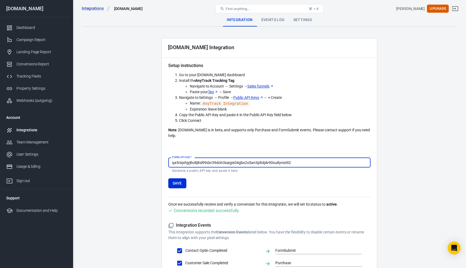
scroll to position [52, 0]
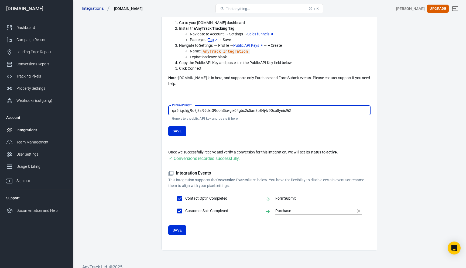
click at [286, 207] on input "Purchase" at bounding box center [314, 210] width 79 height 7
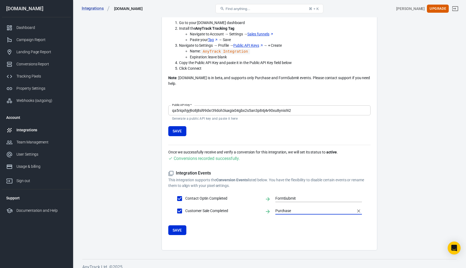
scroll to position [0, 0]
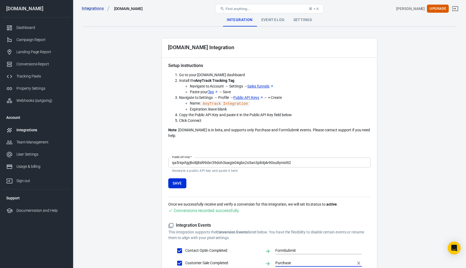
click at [34, 125] on link "Integrations" at bounding box center [36, 130] width 69 height 12
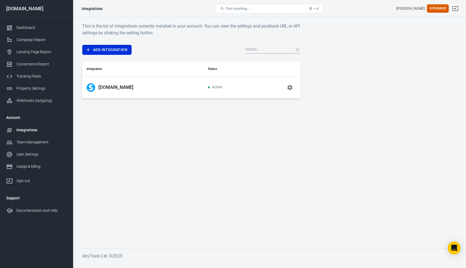
click at [289, 89] on icon "button" at bounding box center [289, 87] width 5 height 5
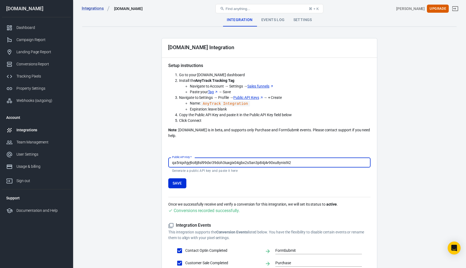
click at [272, 21] on div "Events Log" at bounding box center [273, 19] width 32 height 13
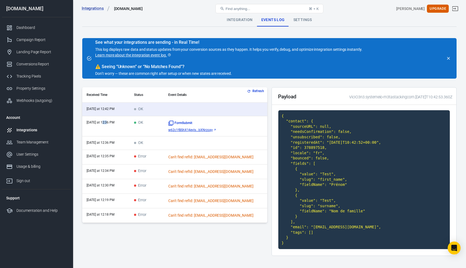
drag, startPoint x: 107, startPoint y: 124, endPoint x: 103, endPoint y: 124, distance: 3.8
click at [103, 124] on time "[DATE] at 12:36 PM" at bounding box center [101, 122] width 28 height 4
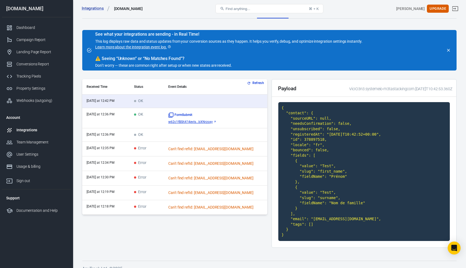
scroll to position [1, 0]
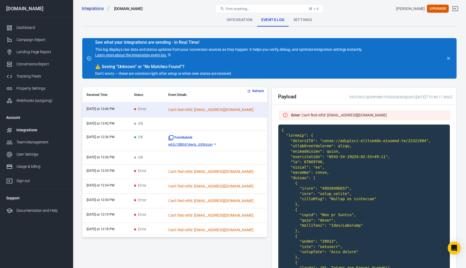
click at [258, 91] on button "Refresh" at bounding box center [256, 91] width 20 height 6
click at [254, 91] on button "Refresh" at bounding box center [256, 91] width 20 height 6
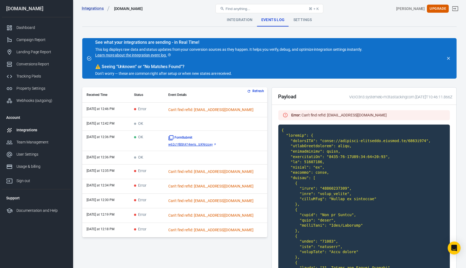
click at [254, 91] on button "Refresh" at bounding box center [256, 91] width 20 height 6
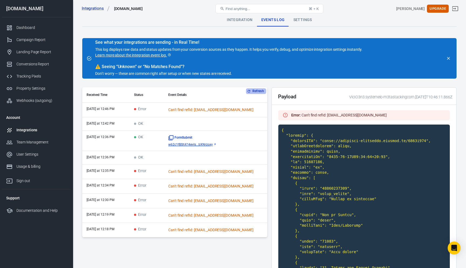
click at [254, 91] on button "Refresh" at bounding box center [256, 91] width 20 height 6
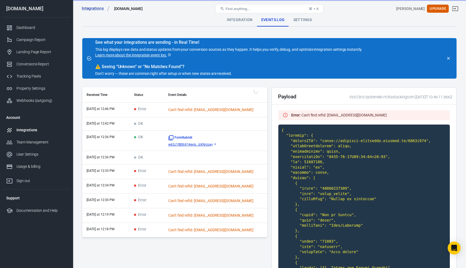
click at [254, 91] on div "Refresh Received Time Status Event Details today at 12:46 PM Error Can't find r…" at bounding box center [174, 162] width 185 height 150
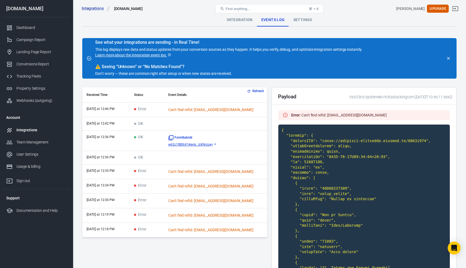
click at [254, 91] on button "Refresh" at bounding box center [256, 91] width 20 height 6
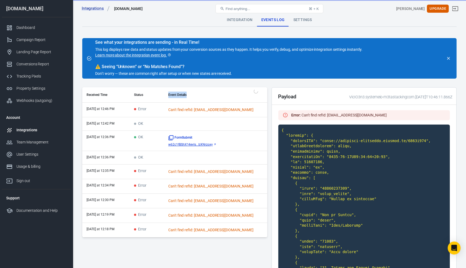
click at [254, 91] on div "Refresh Received Time Status Event Details today at 12:46 PM Error Can't find r…" at bounding box center [174, 162] width 185 height 150
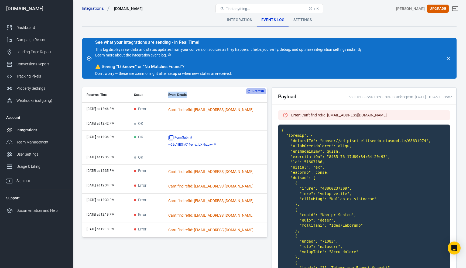
click at [253, 90] on button "Refresh" at bounding box center [256, 91] width 20 height 6
click at [238, 22] on div "Integration" at bounding box center [240, 19] width 34 height 13
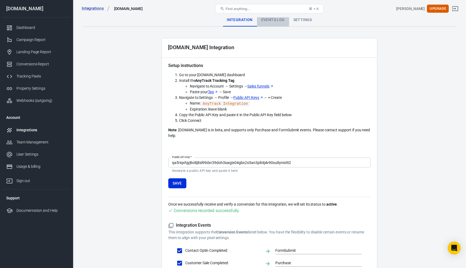
click at [276, 22] on div "Events Log" at bounding box center [273, 19] width 32 height 13
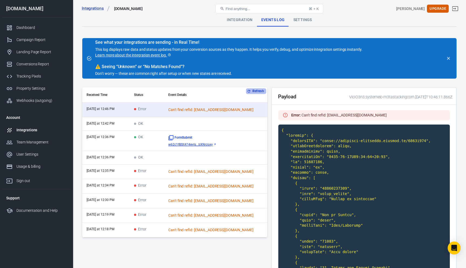
click at [257, 88] on button "Refresh" at bounding box center [256, 91] width 20 height 6
click at [256, 91] on button "Refresh" at bounding box center [256, 91] width 20 height 6
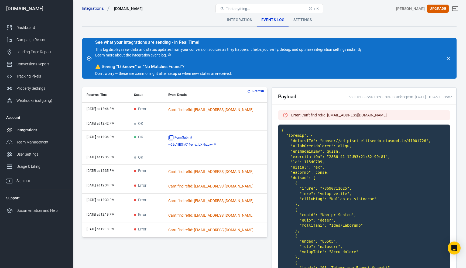
click at [256, 91] on button "Refresh" at bounding box center [256, 91] width 20 height 6
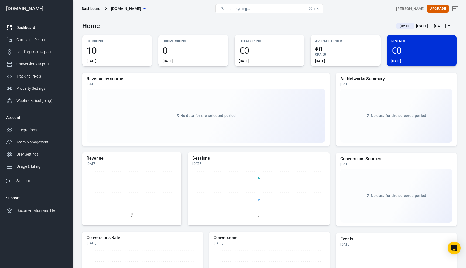
click at [24, 27] on div "Dashboard" at bounding box center [41, 28] width 50 height 6
click at [27, 126] on link "Integrations" at bounding box center [36, 130] width 69 height 12
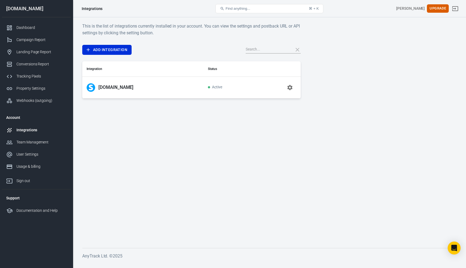
click at [291, 86] on icon "button" at bounding box center [289, 87] width 5 height 5
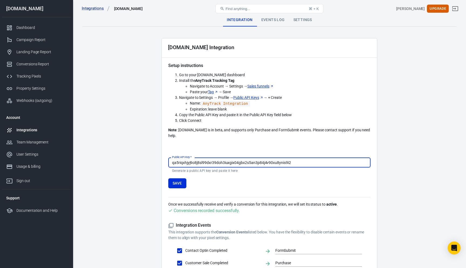
click at [267, 23] on div "Events Log" at bounding box center [273, 19] width 32 height 13
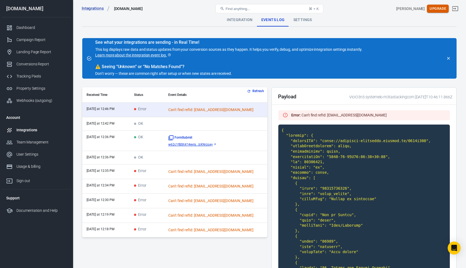
click at [440, 10] on button "Upgrade" at bounding box center [438, 9] width 22 height 8
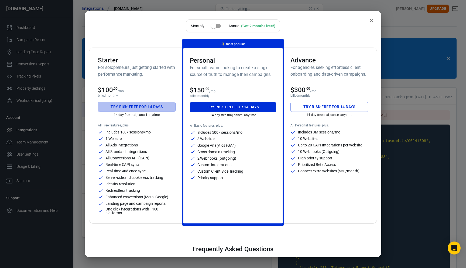
click at [127, 106] on button "Try risk-free for 14 days" at bounding box center [137, 107] width 78 height 10
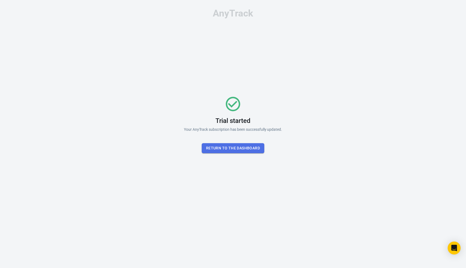
click at [222, 147] on button "Return To the dashboard" at bounding box center [233, 148] width 63 height 10
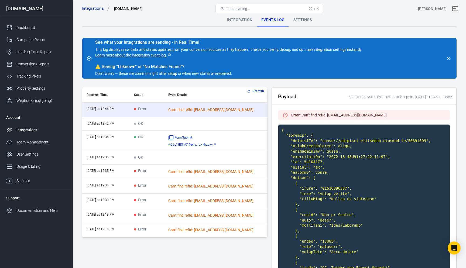
click at [253, 93] on button "Refresh" at bounding box center [256, 91] width 20 height 6
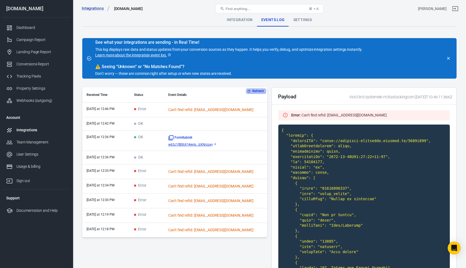
click at [253, 93] on button "Refresh" at bounding box center [256, 91] width 20 height 6
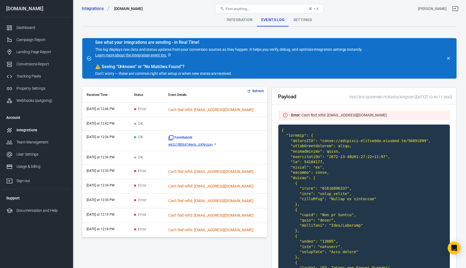
click at [253, 93] on button "Refresh" at bounding box center [256, 91] width 20 height 6
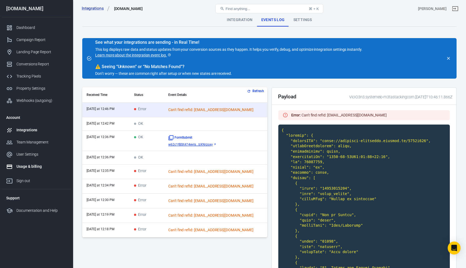
click at [42, 169] on div "Usage & billing" at bounding box center [41, 167] width 50 height 6
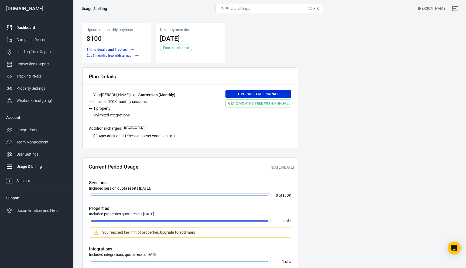
click at [29, 31] on link "Dashboard" at bounding box center [36, 28] width 69 height 12
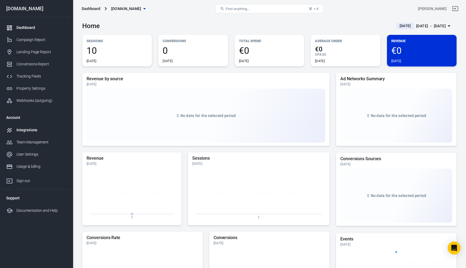
click at [38, 127] on div "Integrations" at bounding box center [41, 130] width 50 height 6
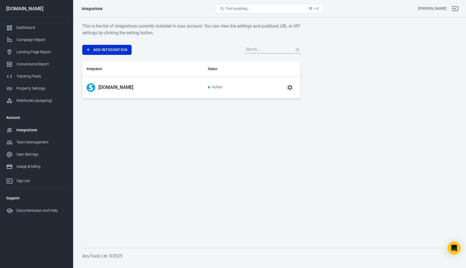
click at [297, 86] on td at bounding box center [277, 87] width 47 height 22
click at [293, 86] on icon "button" at bounding box center [290, 87] width 6 height 6
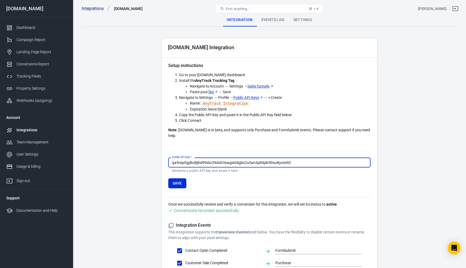
click at [272, 21] on div "Events Log" at bounding box center [273, 19] width 32 height 13
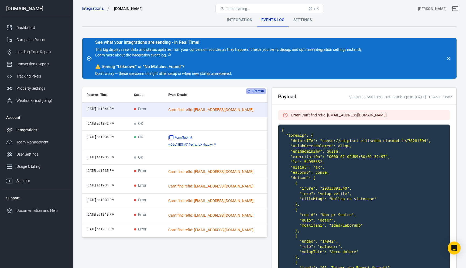
click at [259, 90] on button "Refresh" at bounding box center [256, 91] width 20 height 6
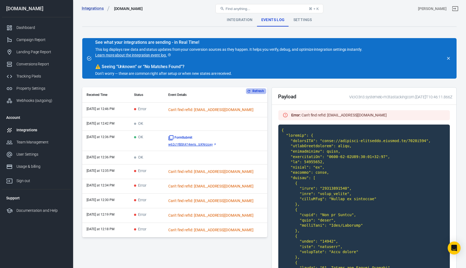
click at [259, 90] on button "Refresh" at bounding box center [256, 91] width 20 height 6
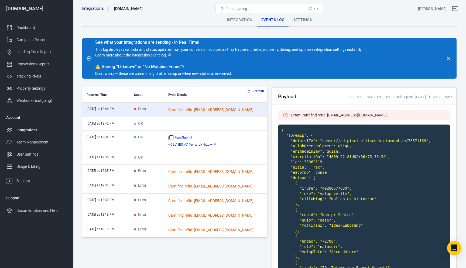
click at [454, 247] on icon "Open Intercom Messenger" at bounding box center [454, 247] width 6 height 7
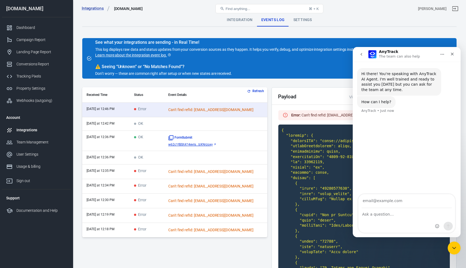
click at [387, 200] on input "Your email" at bounding box center [407, 201] width 90 height 14
type input "[EMAIL_ADDRESS][DOMAIN_NAME]"
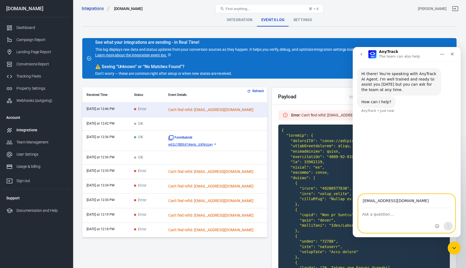
click at [390, 215] on textarea "Ask a question…" at bounding box center [407, 212] width 97 height 9
type textarea "Ma conversion n'est pas passée sur systeme io help"
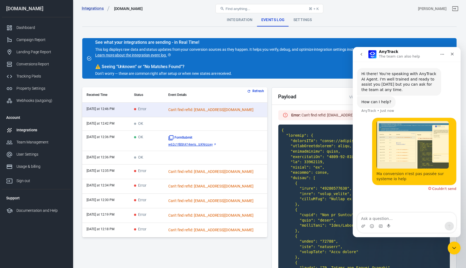
click at [439, 188] on div "Couldn't send" at bounding box center [444, 189] width 24 height 4
drag, startPoint x: 408, startPoint y: 180, endPoint x: 377, endPoint y: 174, distance: 31.6
click at [377, 173] on div "Ma conversion n'est pas passée sur systeme io help" at bounding box center [415, 176] width 76 height 11
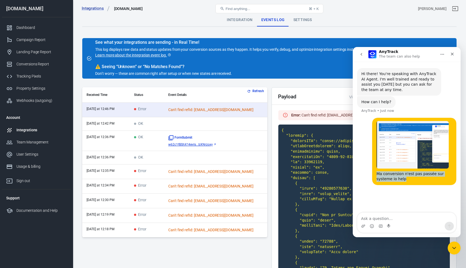
copy div "Ma conversion n'est pas passée sur systeme io help"
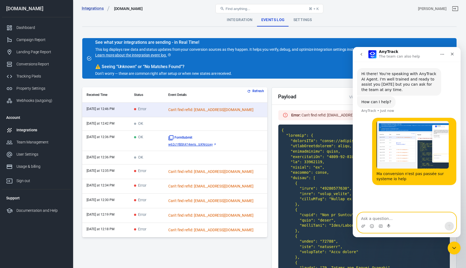
click at [375, 220] on textarea "Ask a question…" at bounding box center [406, 216] width 99 height 9
paste textarea "Ma conversion n'est pas passée sur systeme io help"
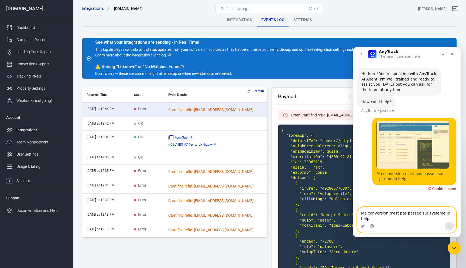
type textarea "Ma conversion n'est pas passée sur systeme io help"
click at [450, 54] on icon "Close" at bounding box center [452, 54] width 4 height 4
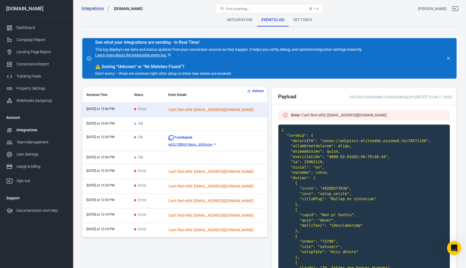
click at [453, 245] on icon "Open Intercom Messenger" at bounding box center [453, 247] width 9 height 9
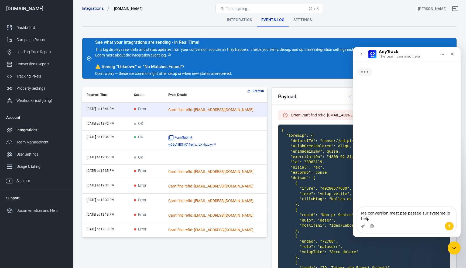
click at [418, 216] on textarea "Ma conversion n'est pas passée sur systeme io help" at bounding box center [406, 214] width 99 height 15
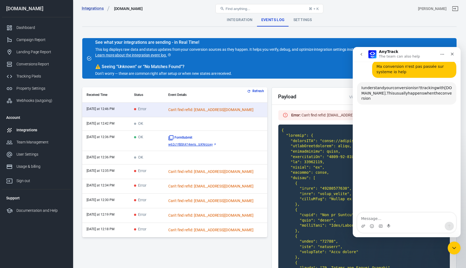
scroll to position [52, 0]
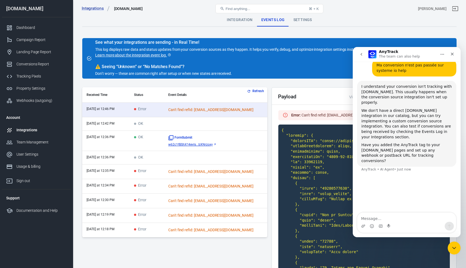
click at [254, 89] on button "Refresh" at bounding box center [256, 91] width 20 height 6
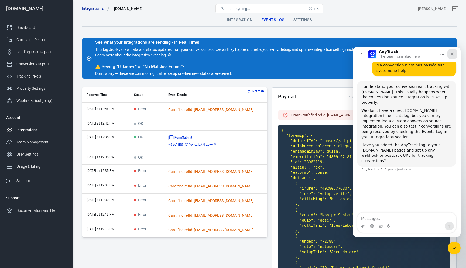
click at [452, 55] on icon "Close" at bounding box center [452, 54] width 4 height 4
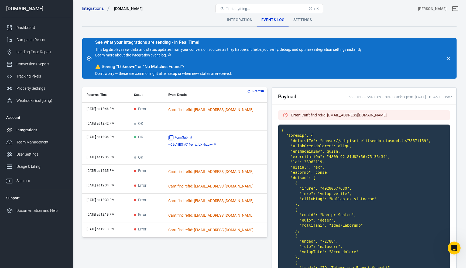
scroll to position [47, 0]
